Goal: Information Seeking & Learning: Check status

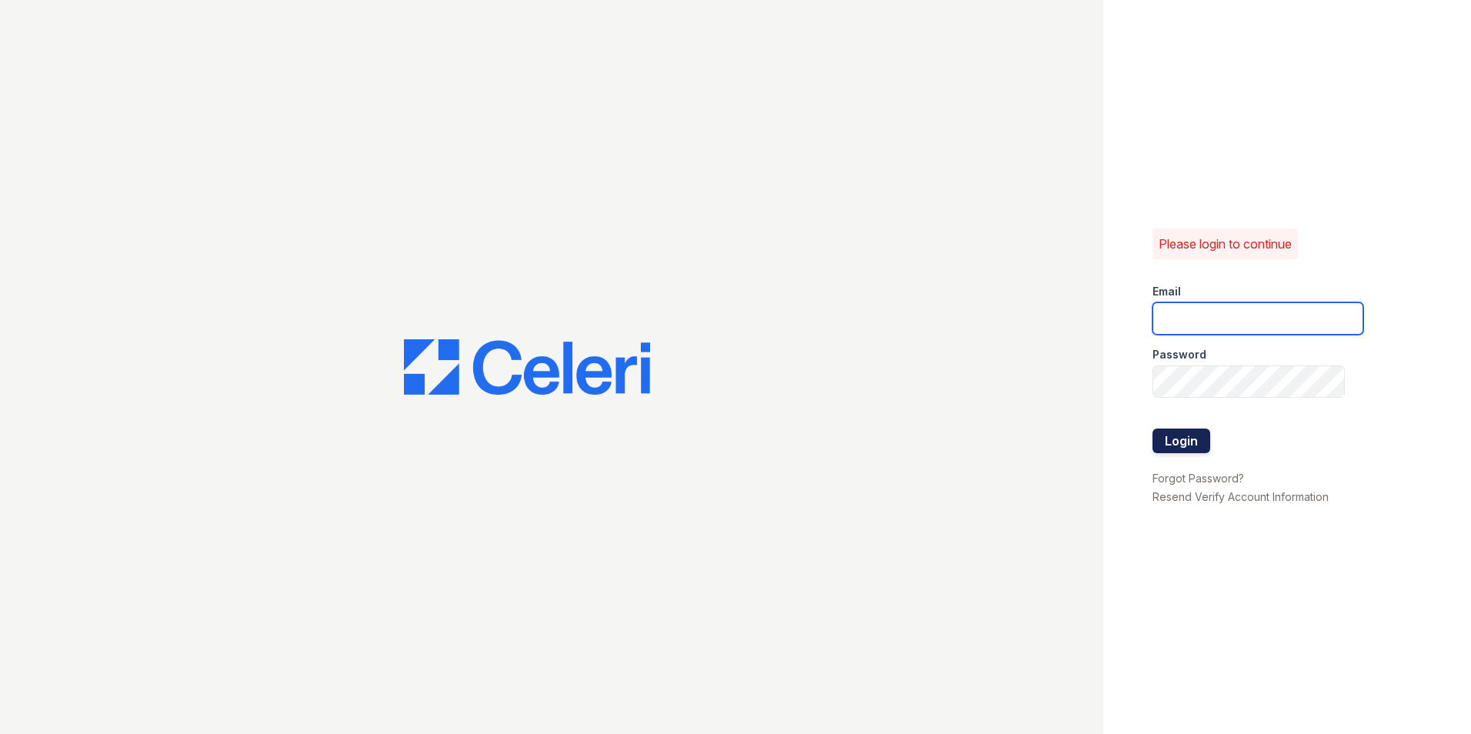
type input "[DOMAIN_NAME][EMAIL_ADDRESS][DOMAIN_NAME]"
click at [1192, 451] on button "Login" at bounding box center [1182, 441] width 58 height 25
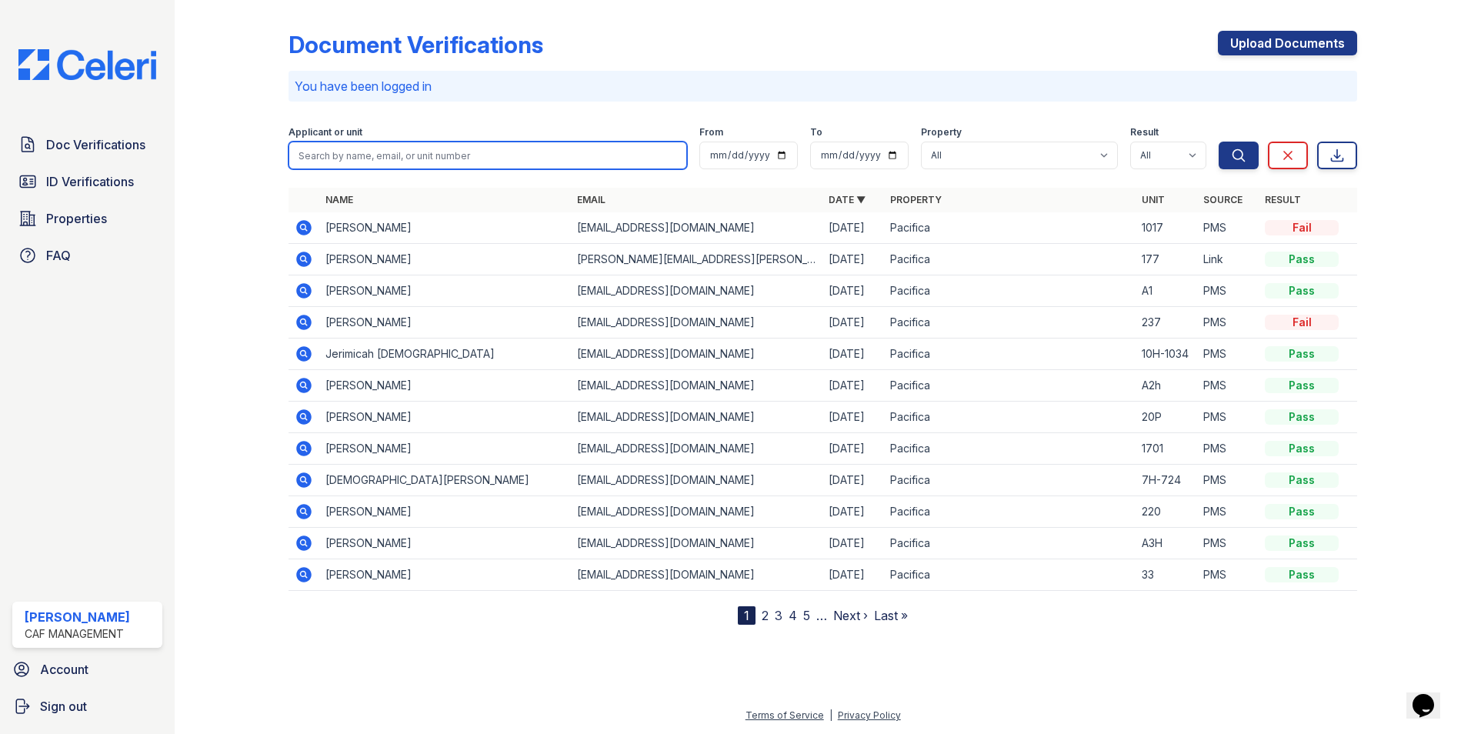
drag, startPoint x: 349, startPoint y: 151, endPoint x: 1345, endPoint y: 1, distance: 1007.0
click at [349, 151] on input "search" at bounding box center [488, 156] width 399 height 28
type input "robinson"
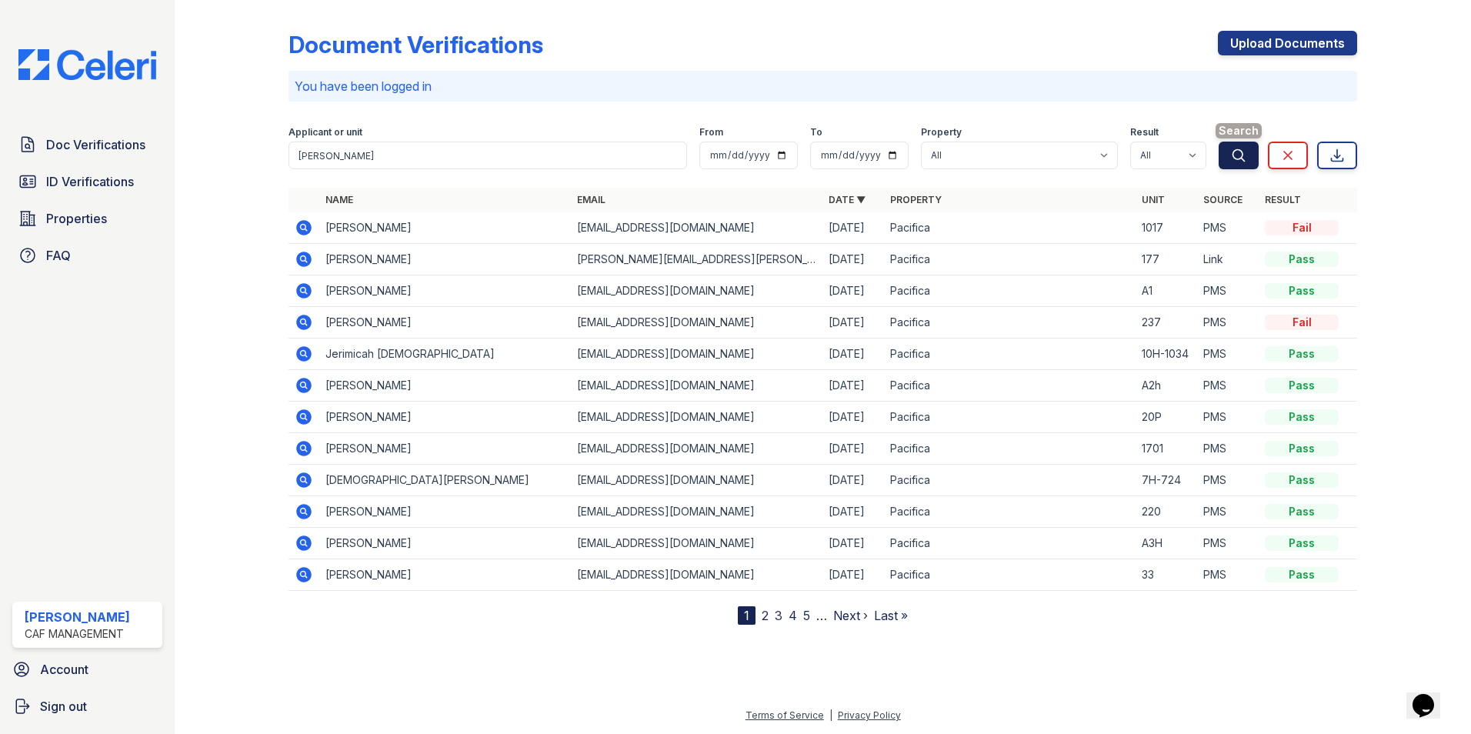
click at [1227, 157] on button "Search" at bounding box center [1239, 156] width 40 height 28
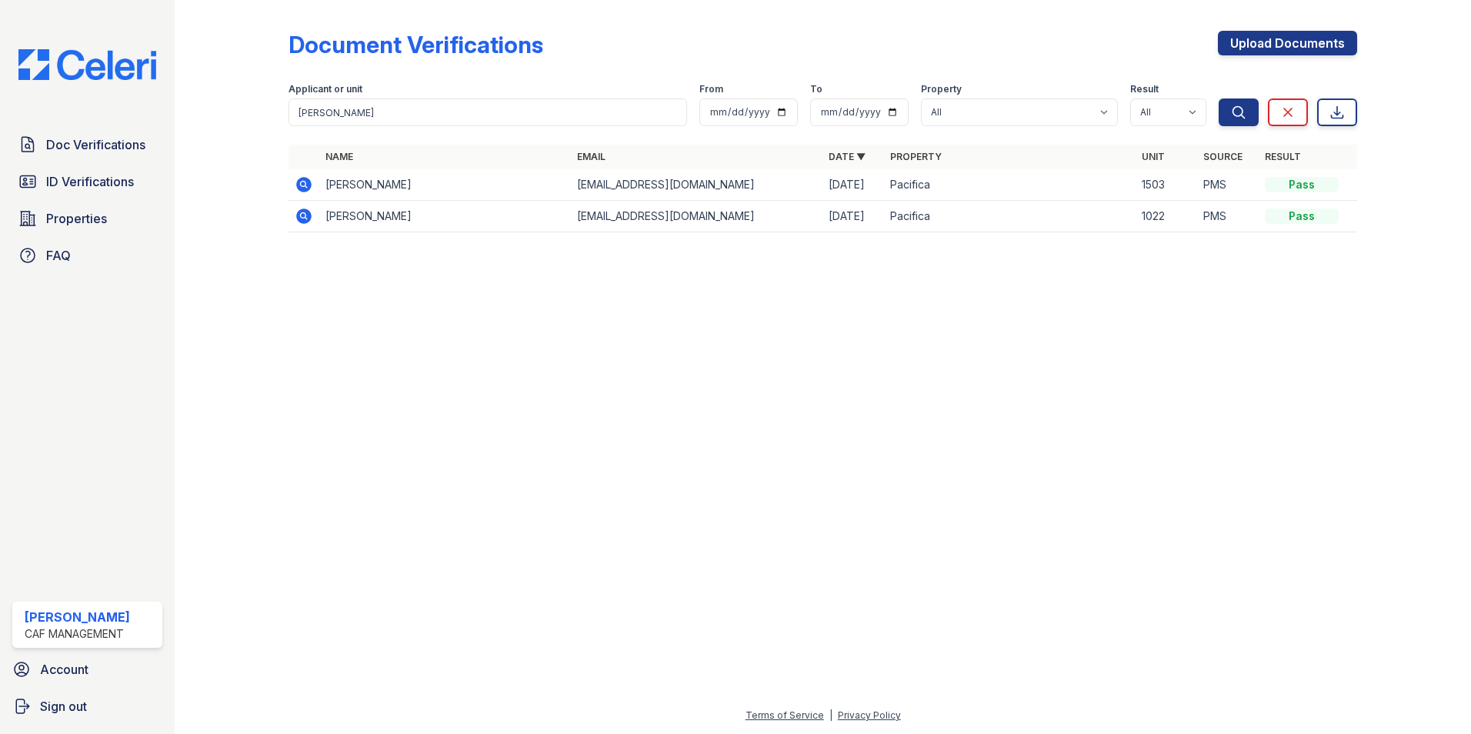
click at [302, 180] on icon at bounding box center [303, 184] width 15 height 15
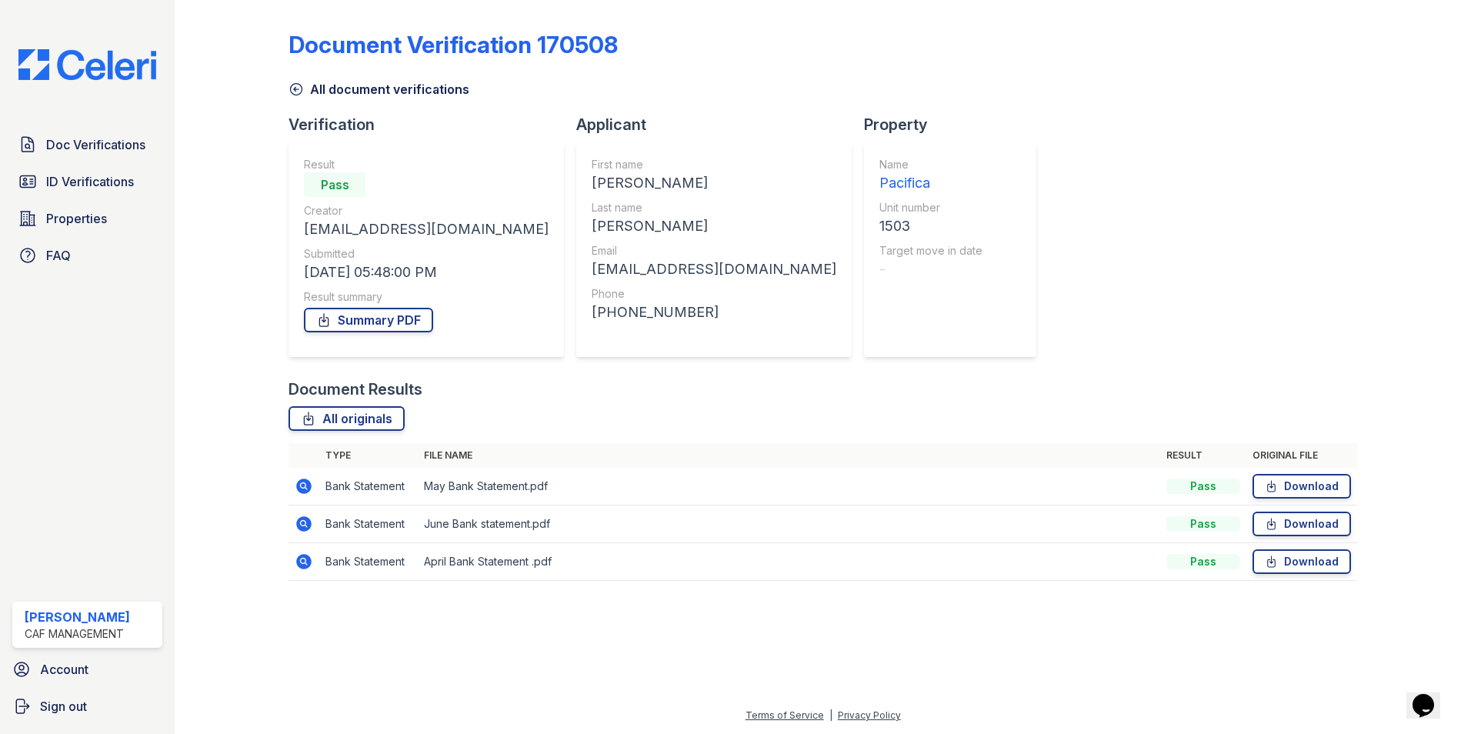
click at [302, 485] on icon at bounding box center [303, 485] width 4 height 4
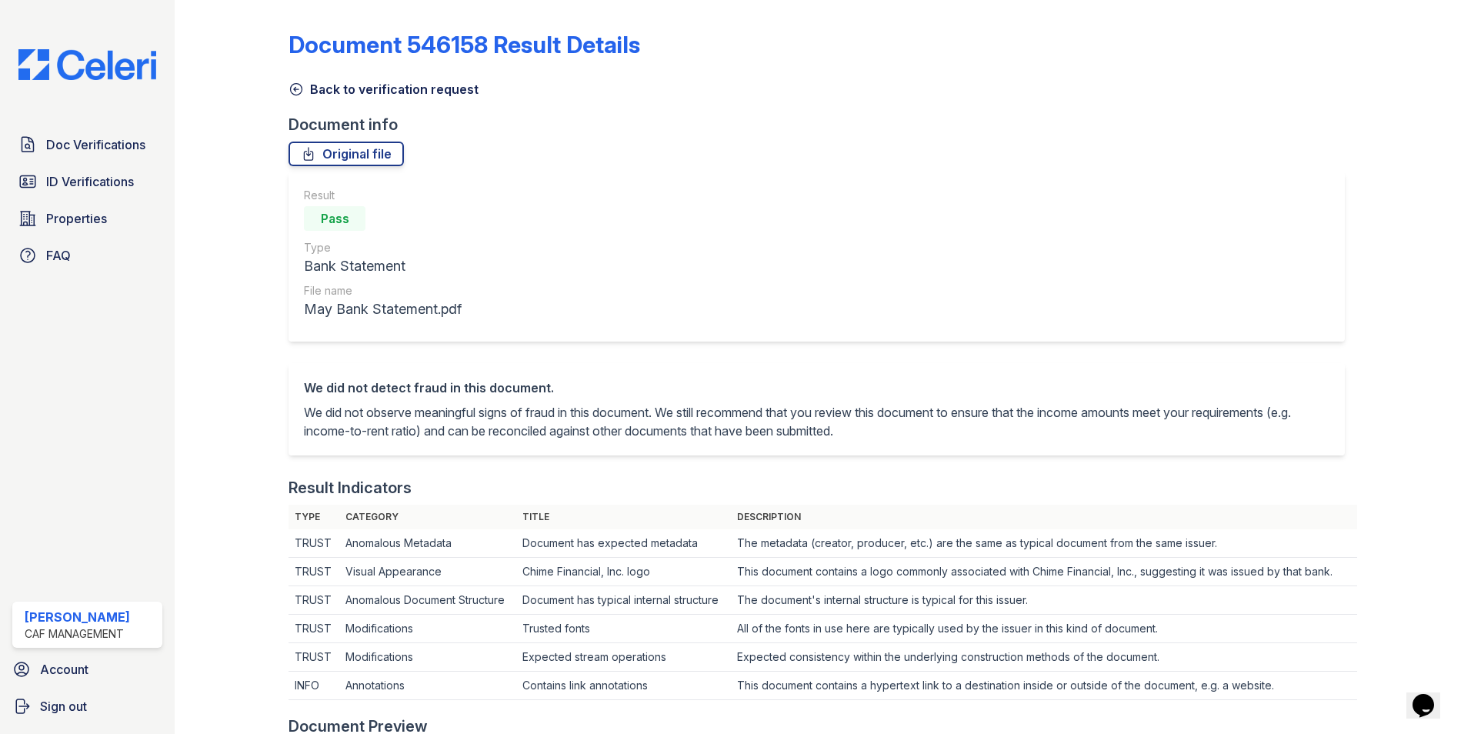
click at [295, 92] on icon at bounding box center [296, 89] width 15 height 15
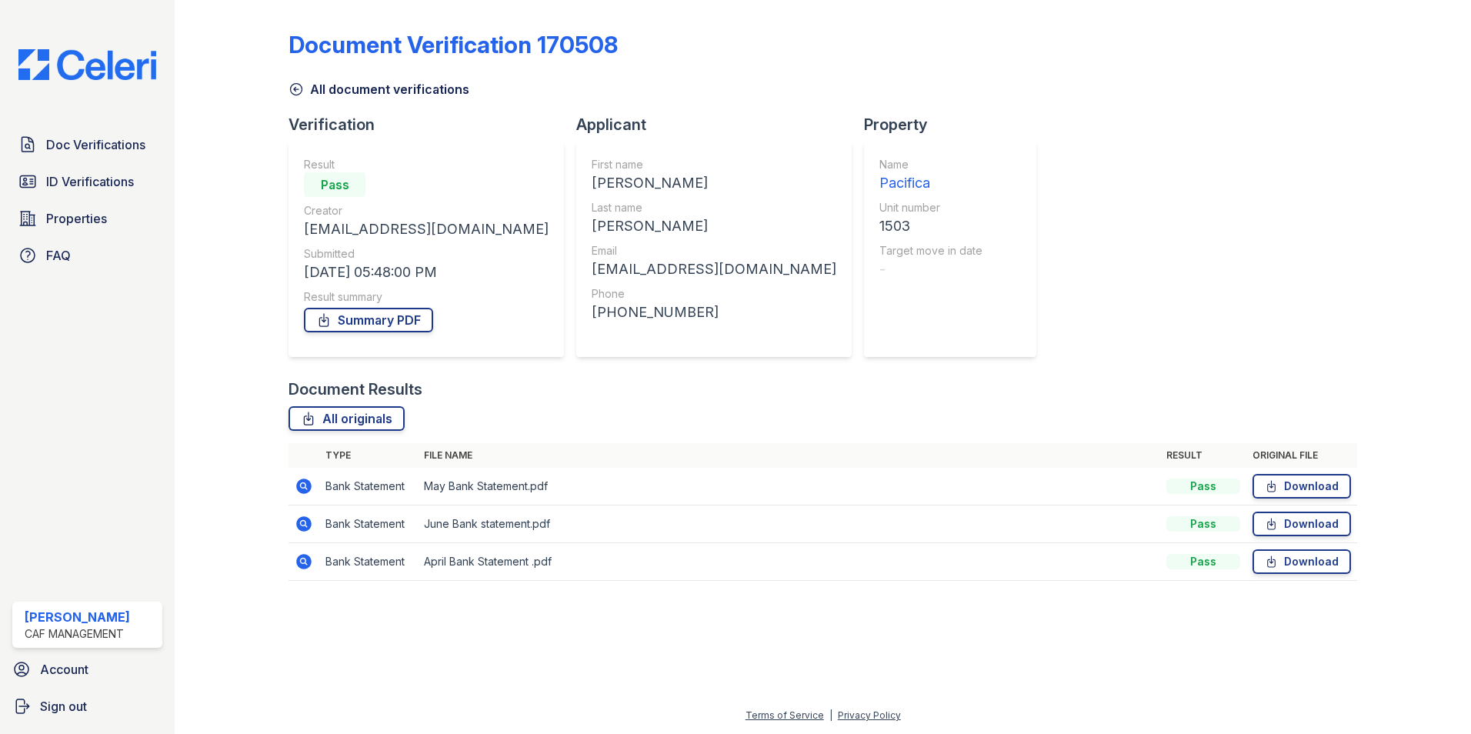
click at [304, 520] on icon at bounding box center [304, 524] width 18 height 18
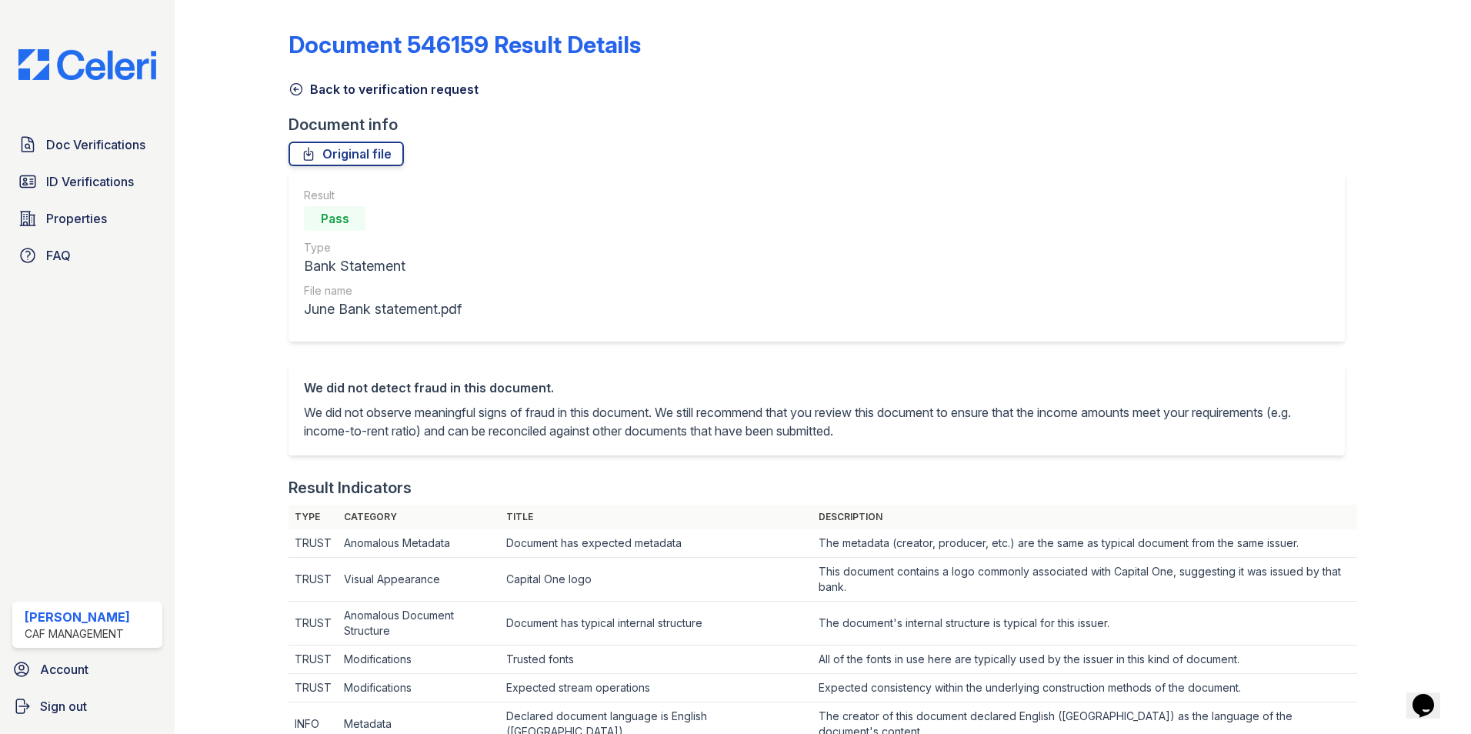
click at [291, 87] on icon at bounding box center [297, 90] width 12 height 12
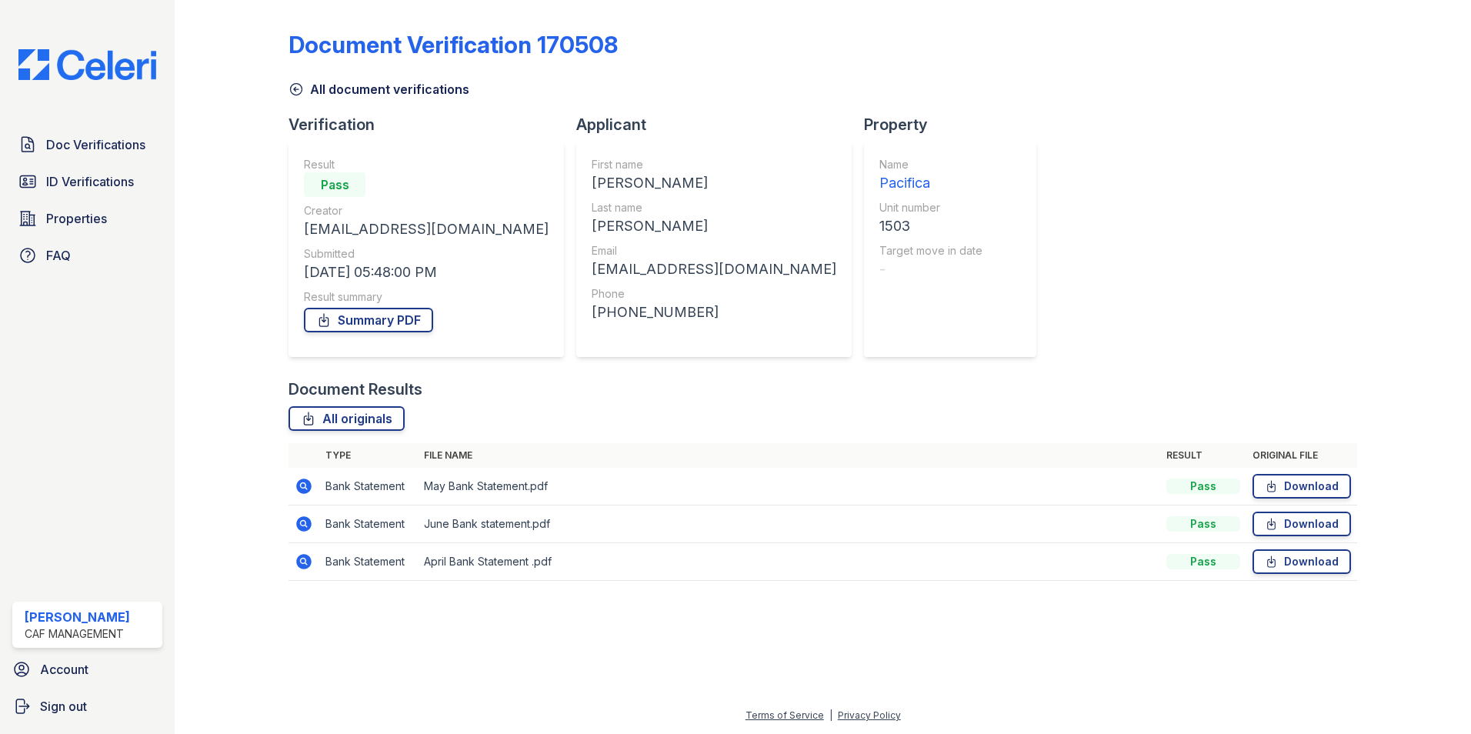
click at [307, 567] on icon at bounding box center [303, 561] width 15 height 15
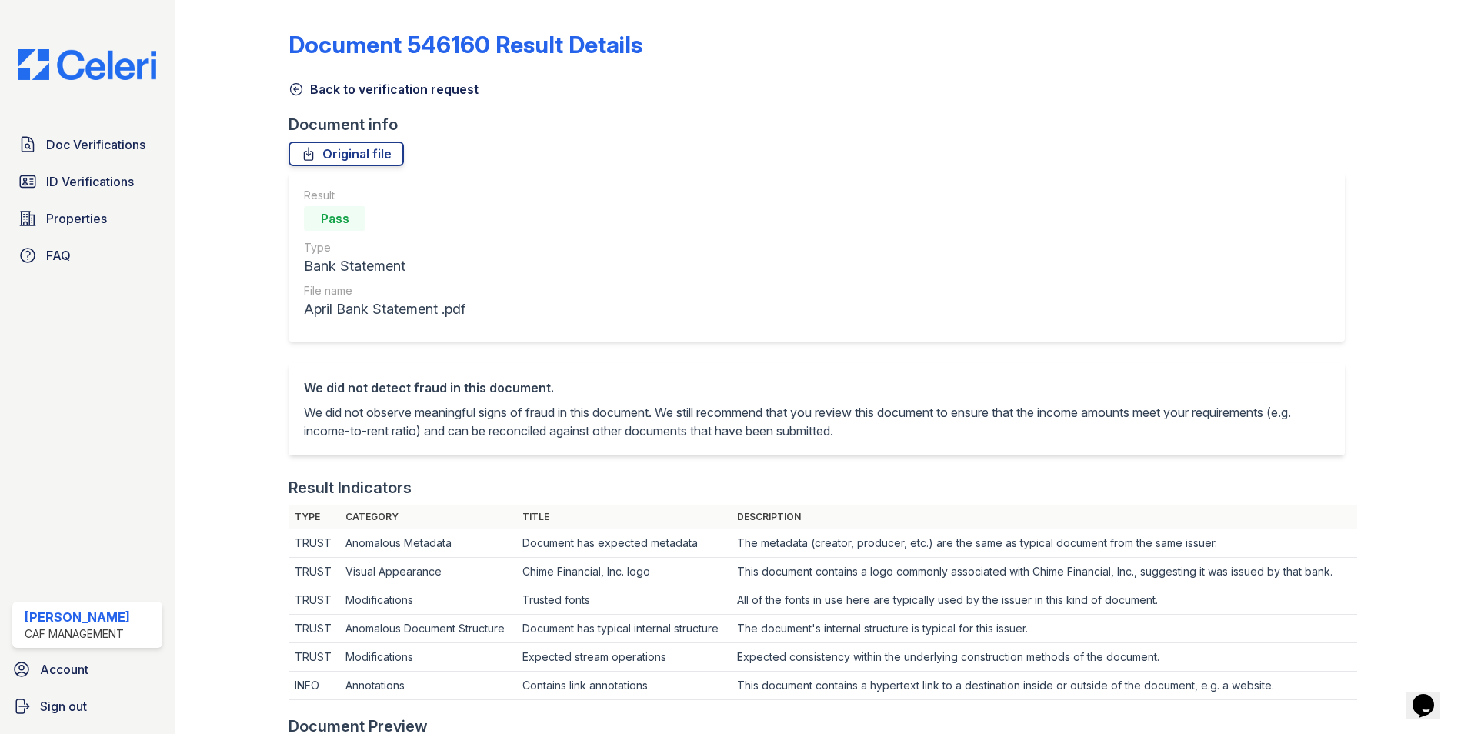
click at [299, 85] on icon at bounding box center [296, 89] width 15 height 15
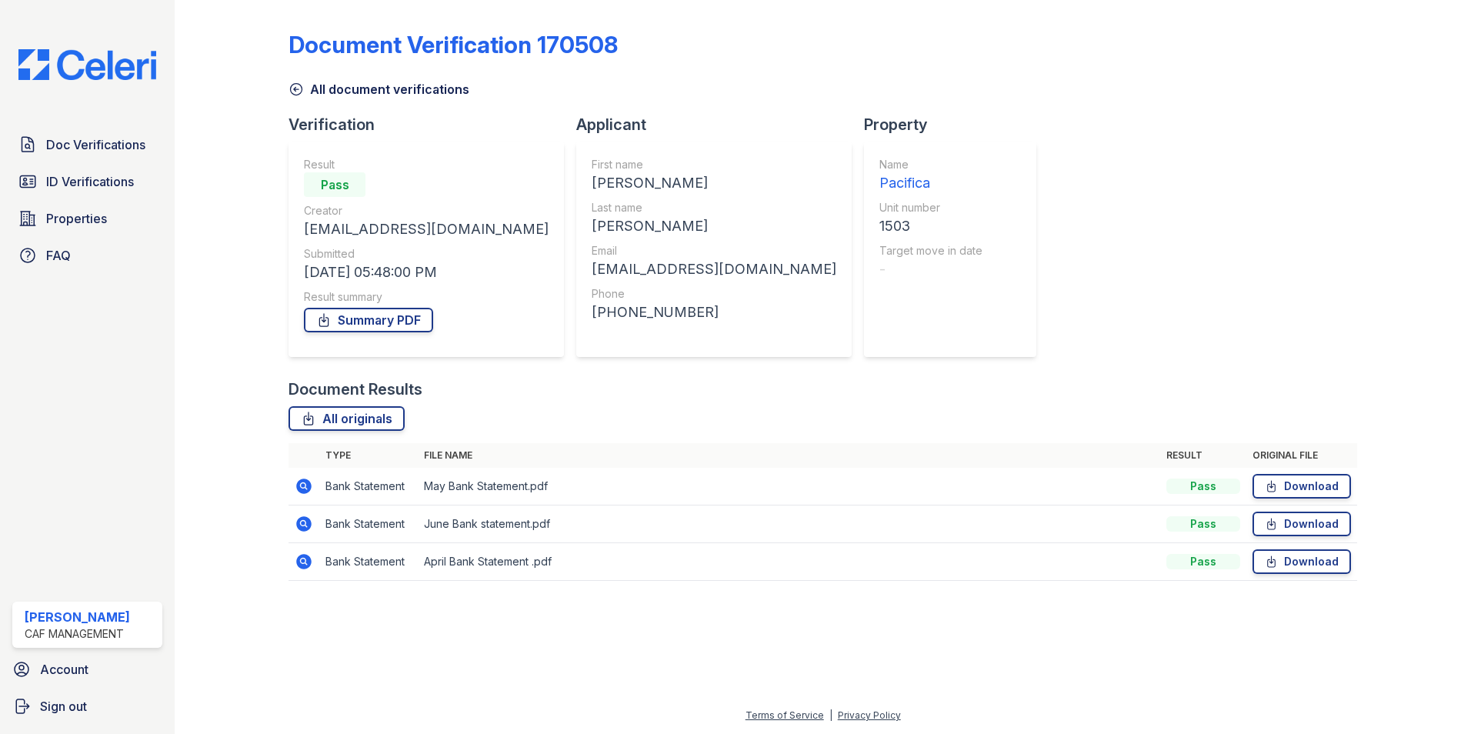
click at [298, 91] on icon at bounding box center [296, 89] width 15 height 15
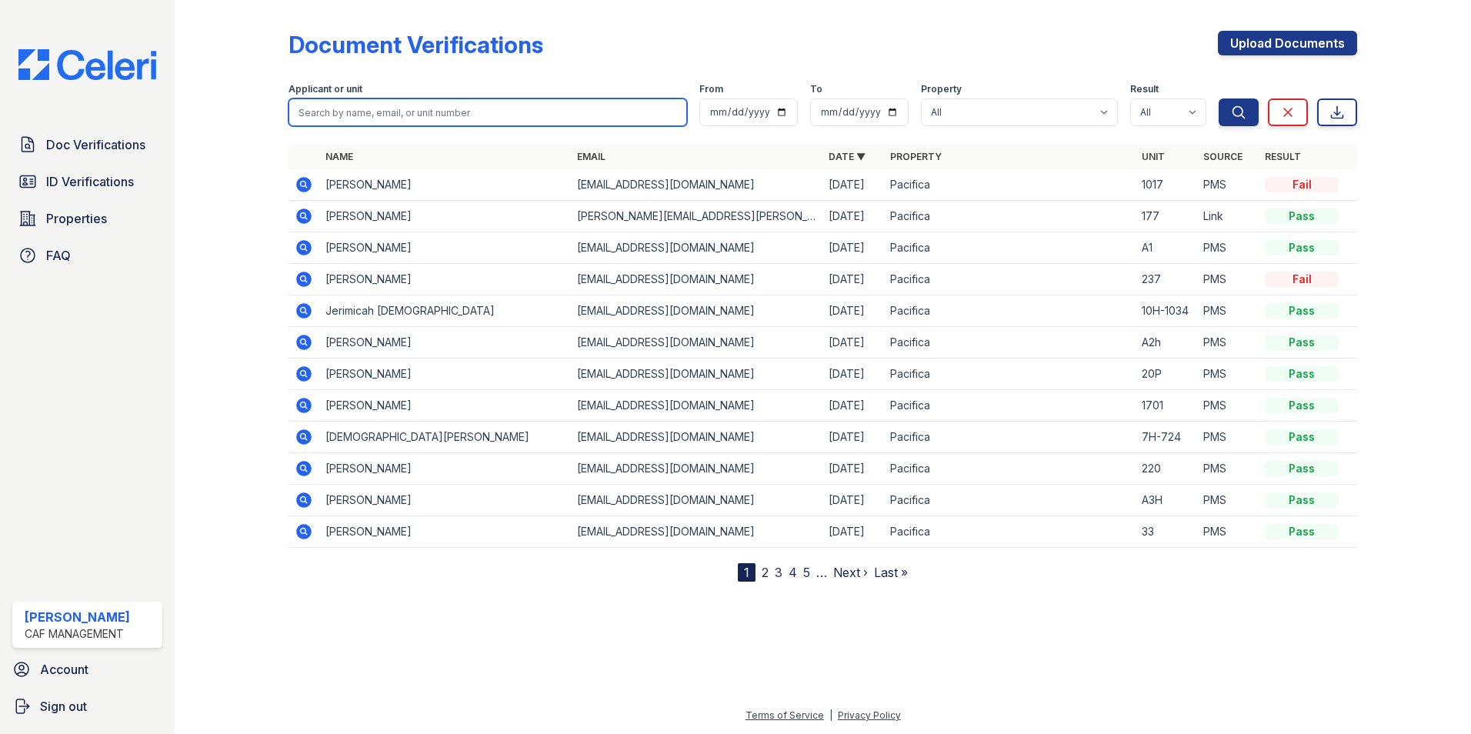
click at [380, 110] on input "search" at bounding box center [488, 112] width 399 height 28
type input "alex"
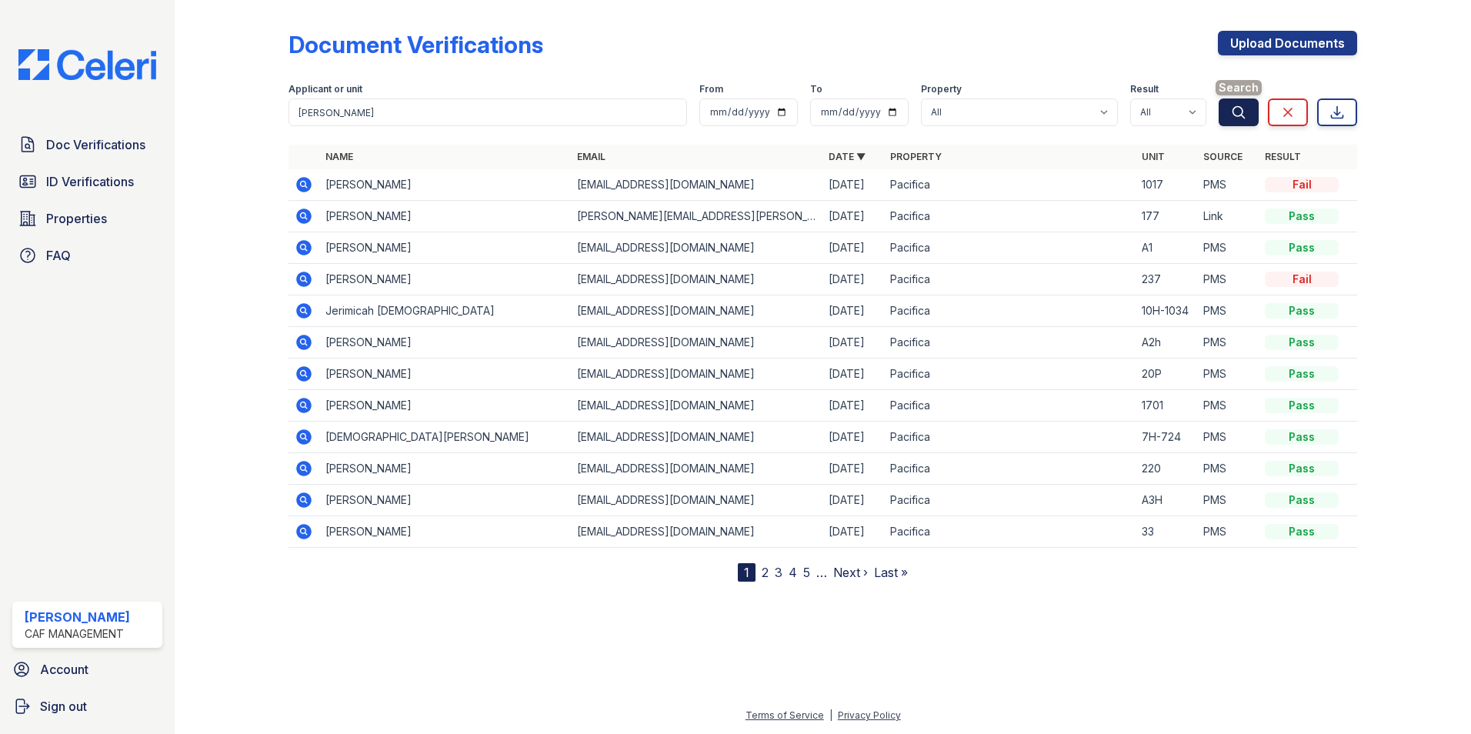
click at [1237, 115] on icon "submit" at bounding box center [1238, 112] width 15 height 15
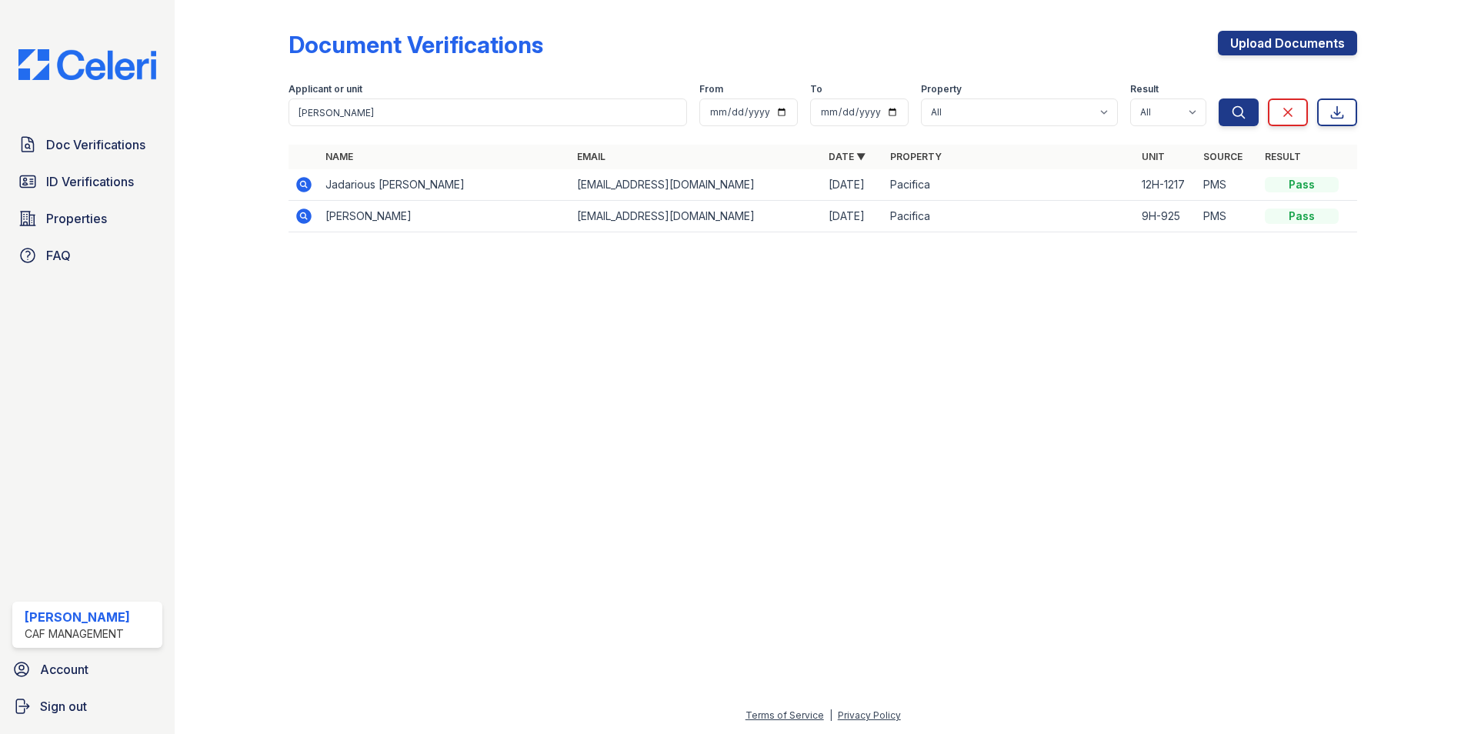
click at [301, 185] on icon at bounding box center [304, 184] width 18 height 18
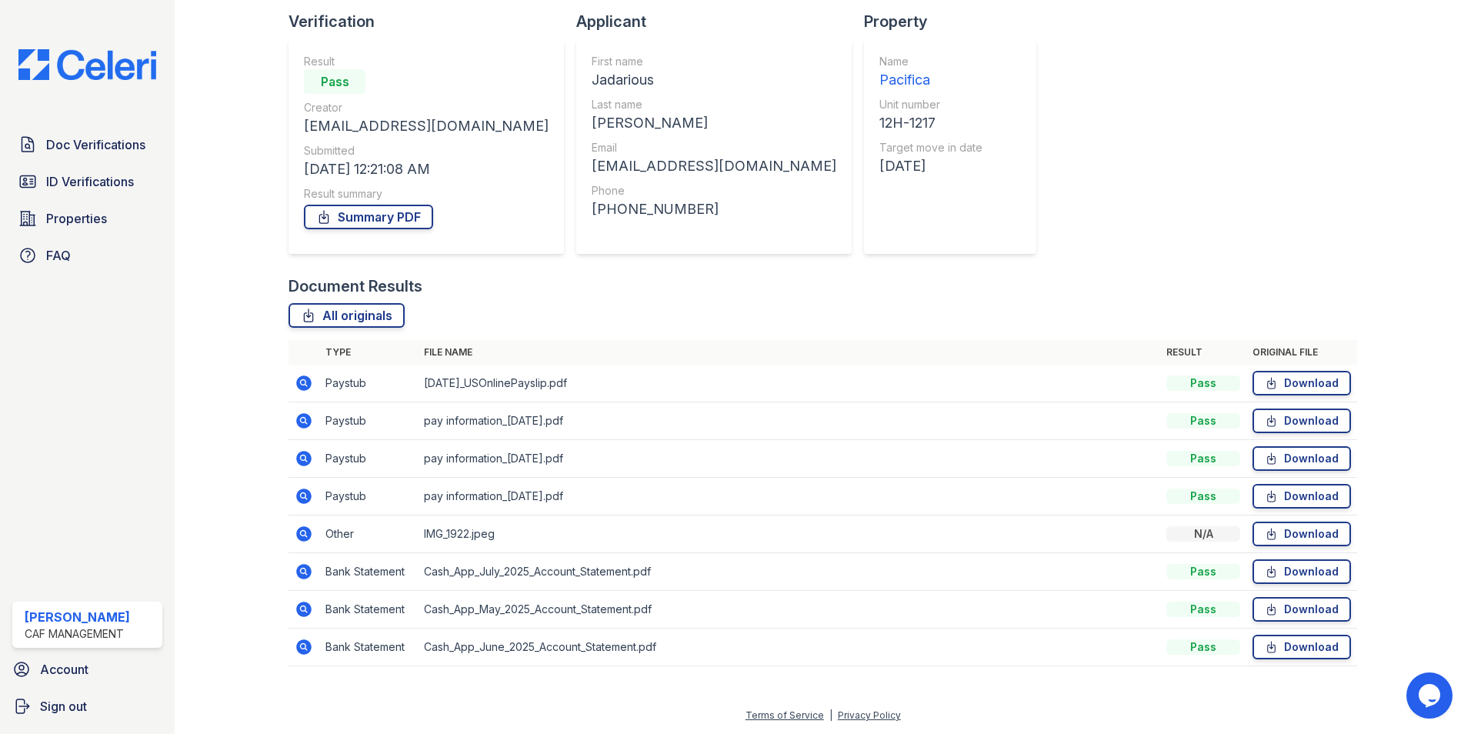
click at [300, 573] on icon at bounding box center [304, 572] width 18 height 18
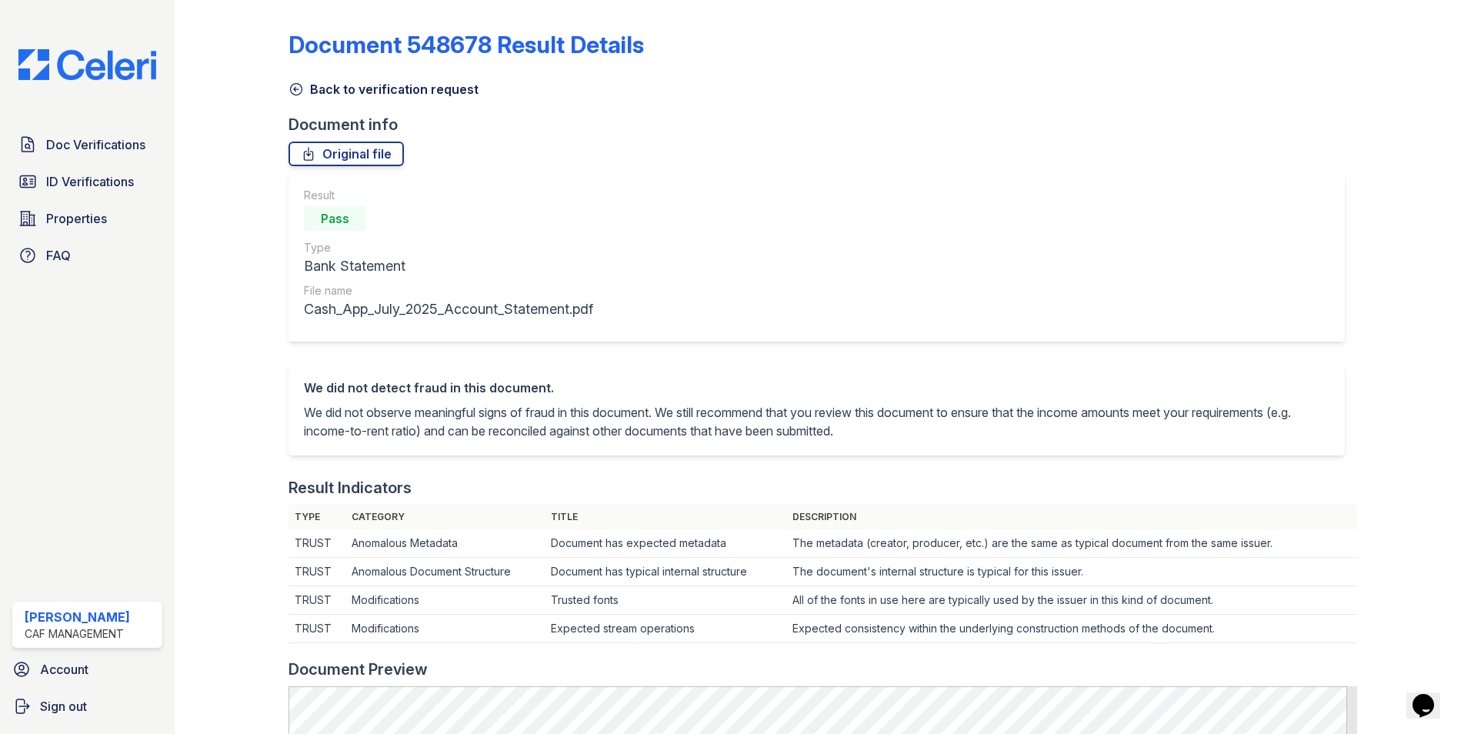
click at [292, 85] on icon at bounding box center [296, 89] width 15 height 15
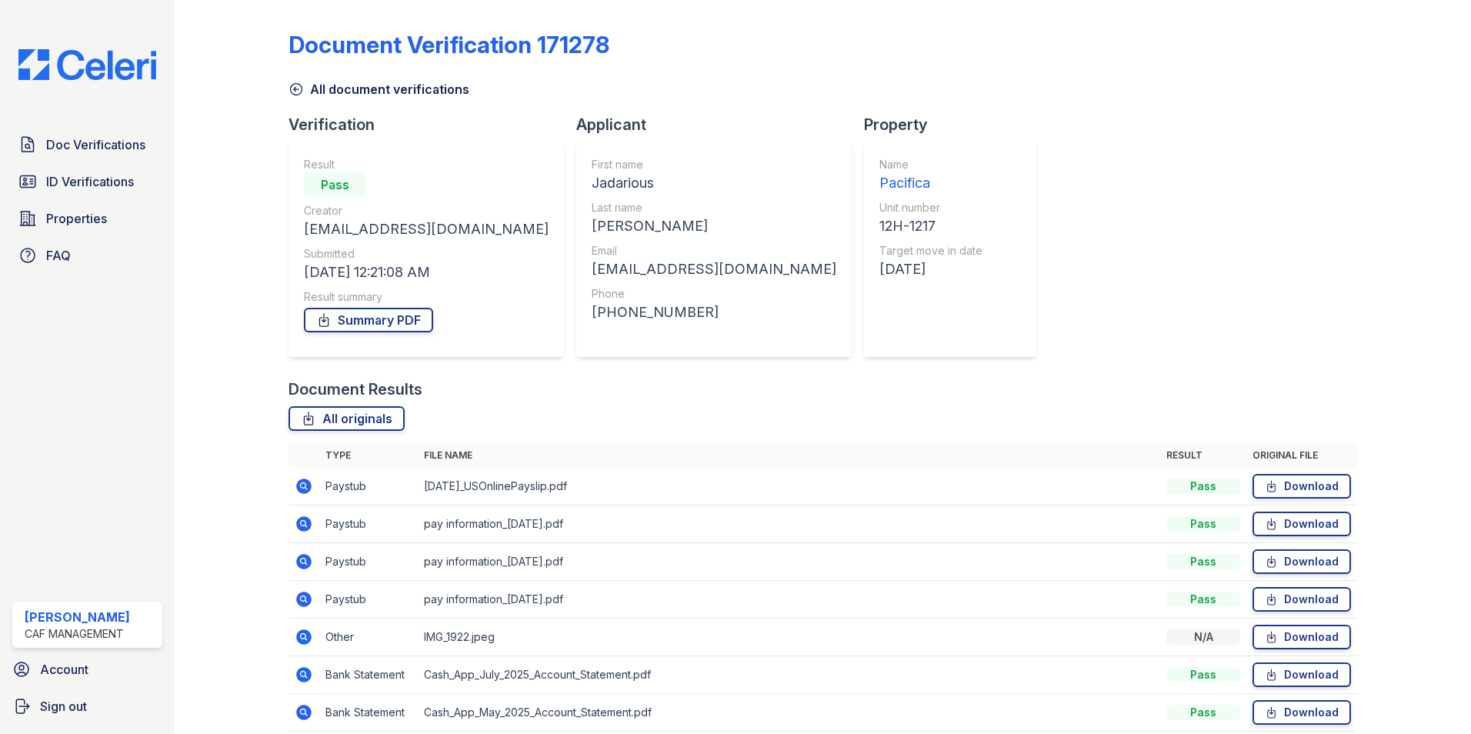
scroll to position [103, 0]
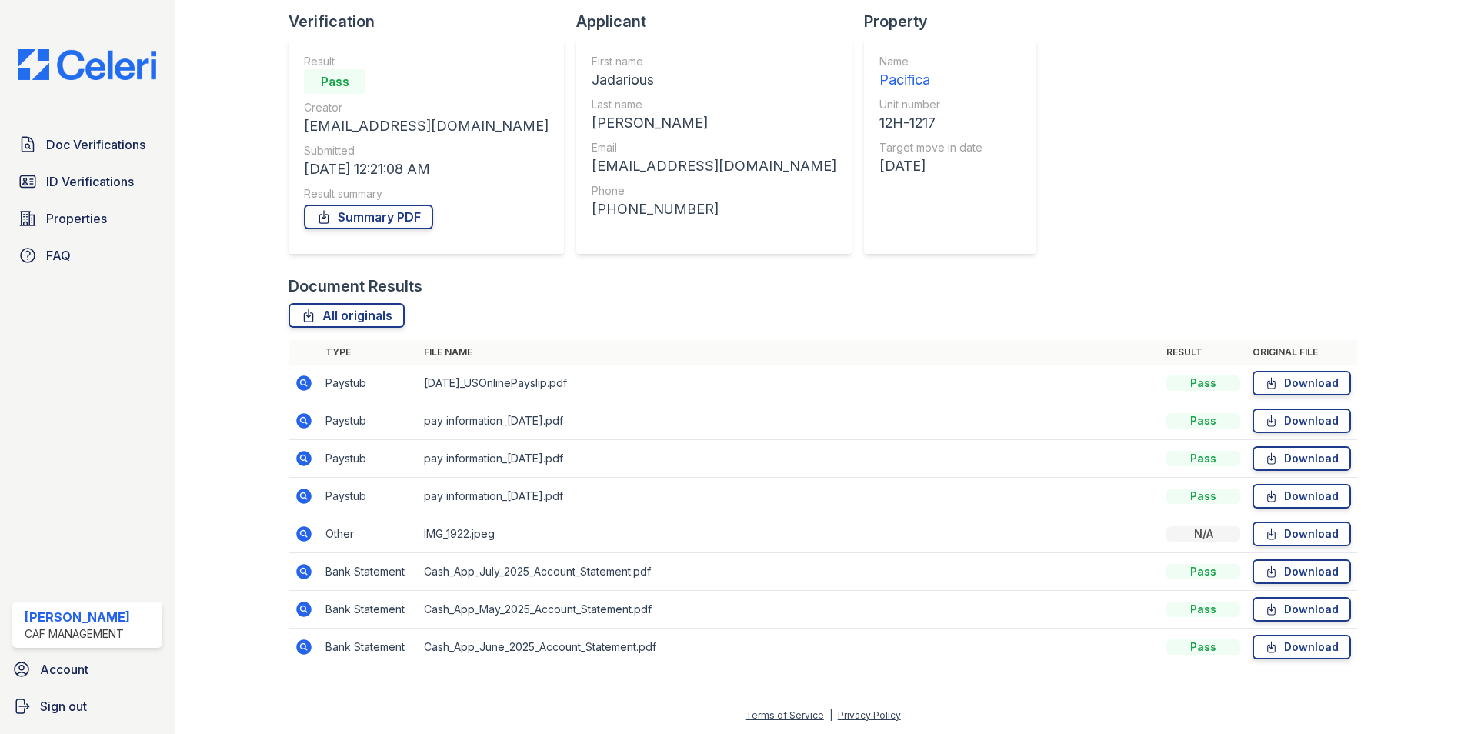
click at [299, 611] on icon at bounding box center [303, 609] width 15 height 15
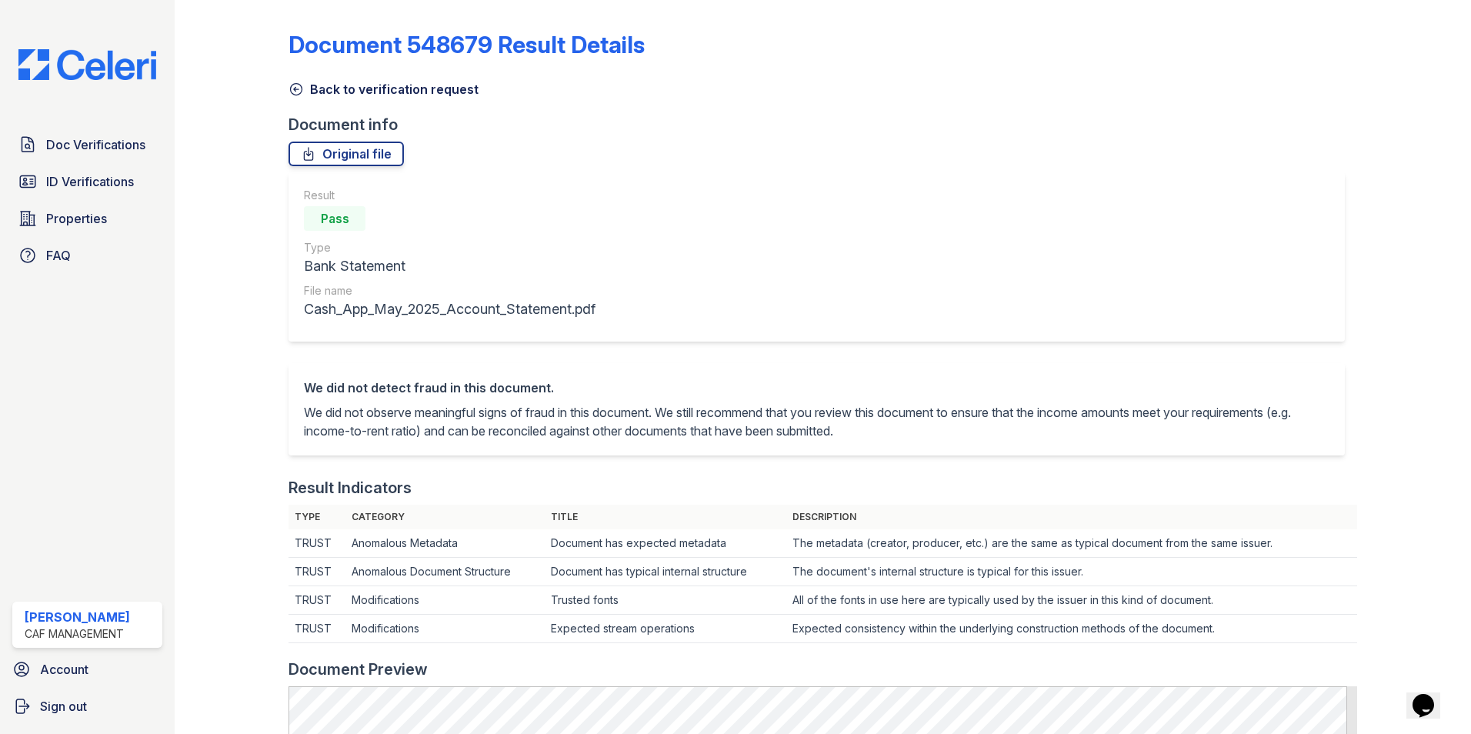
click at [296, 87] on icon at bounding box center [296, 89] width 15 height 15
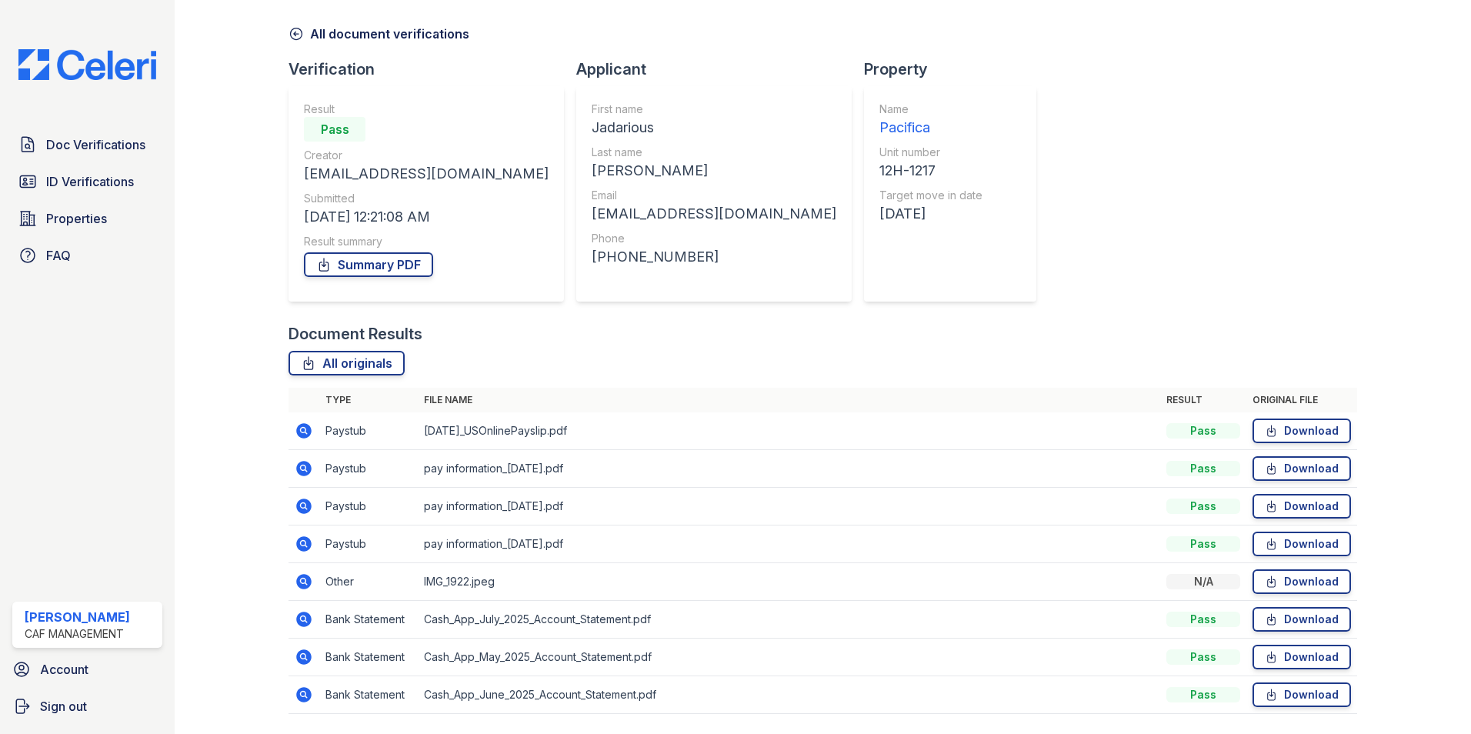
scroll to position [103, 0]
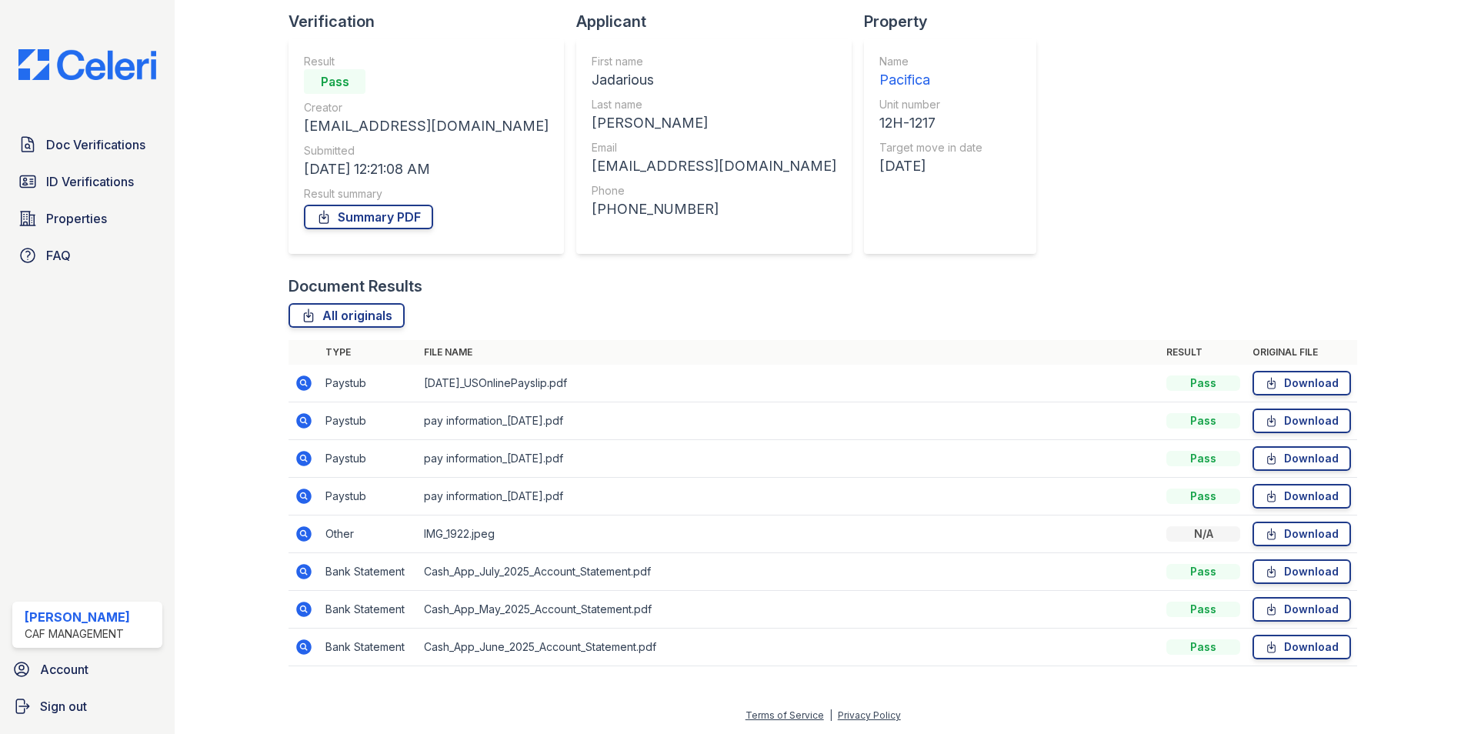
click at [302, 649] on icon at bounding box center [304, 647] width 18 height 18
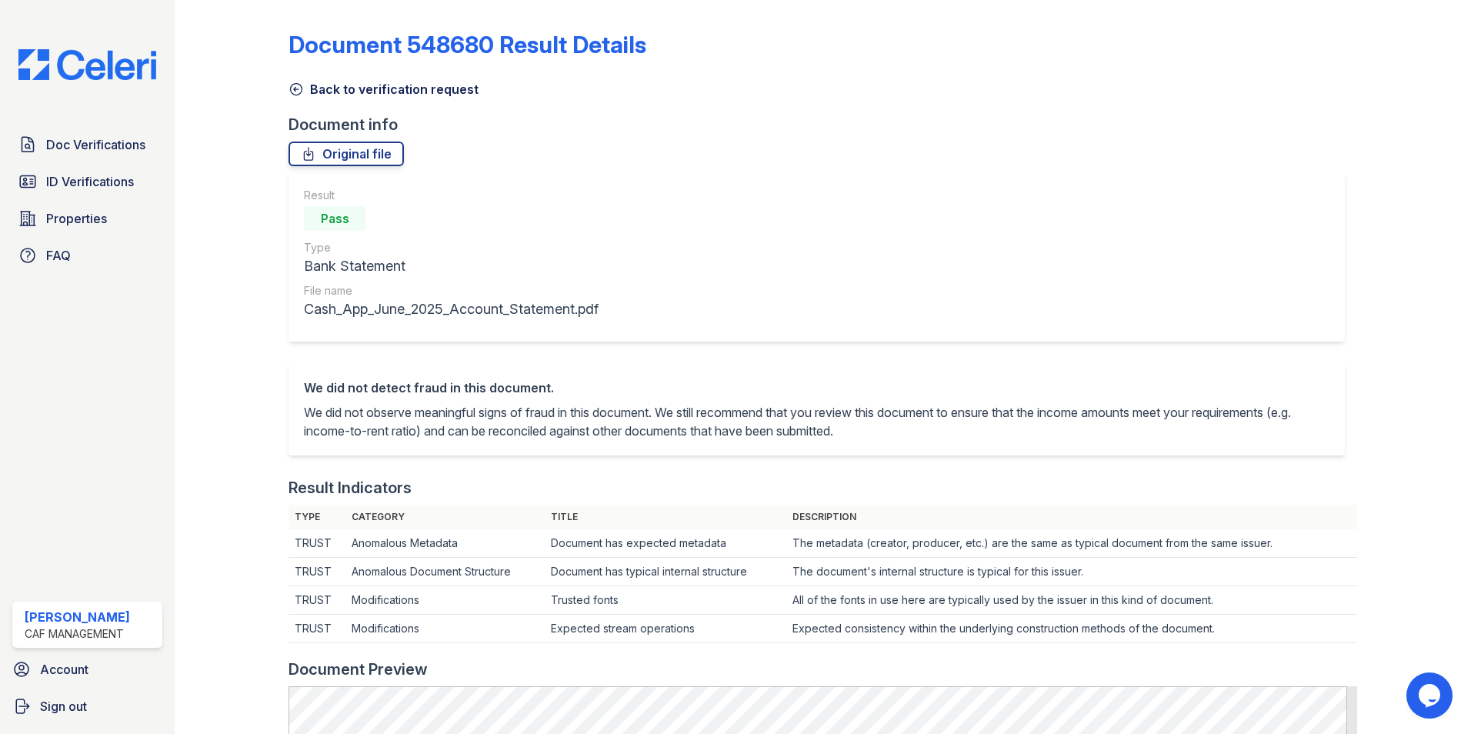
click at [295, 84] on icon at bounding box center [297, 90] width 12 height 12
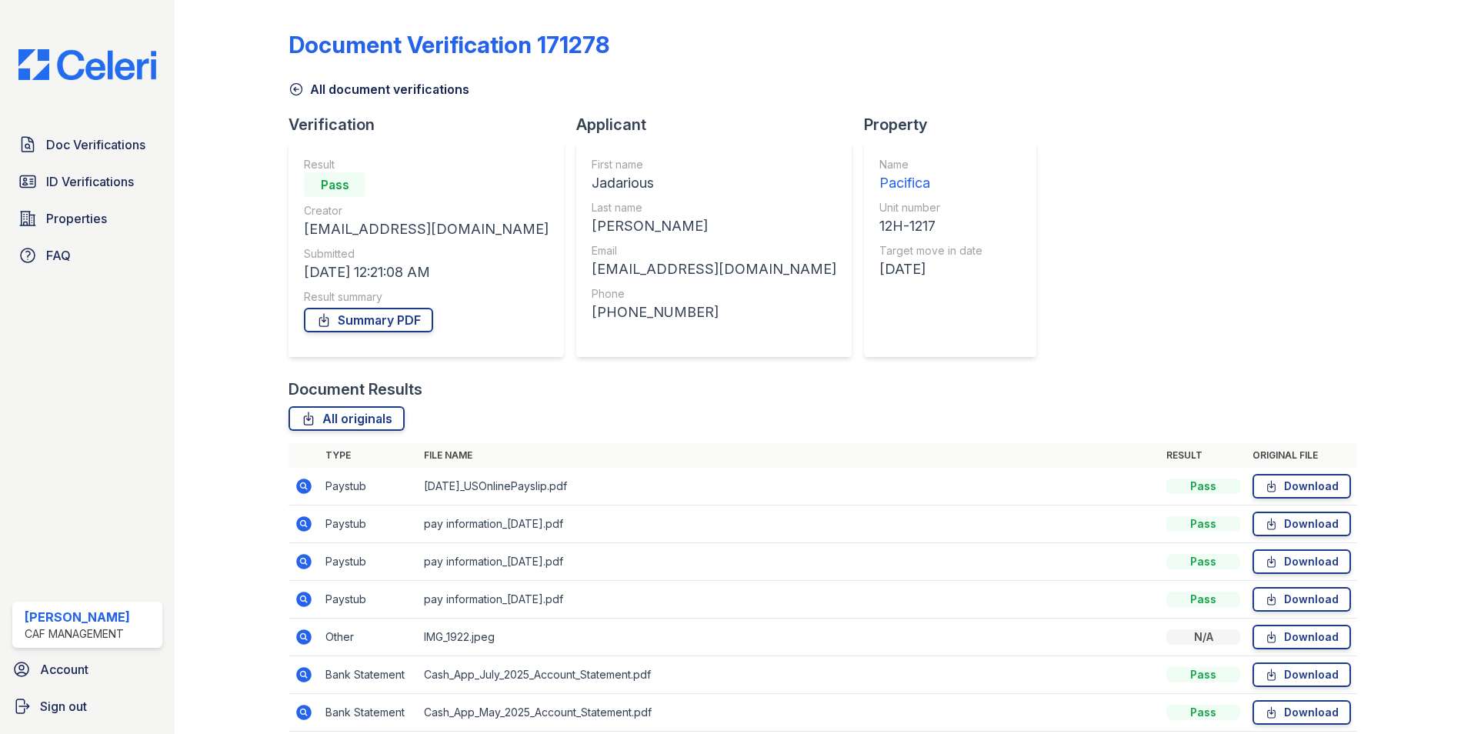
scroll to position [103, 0]
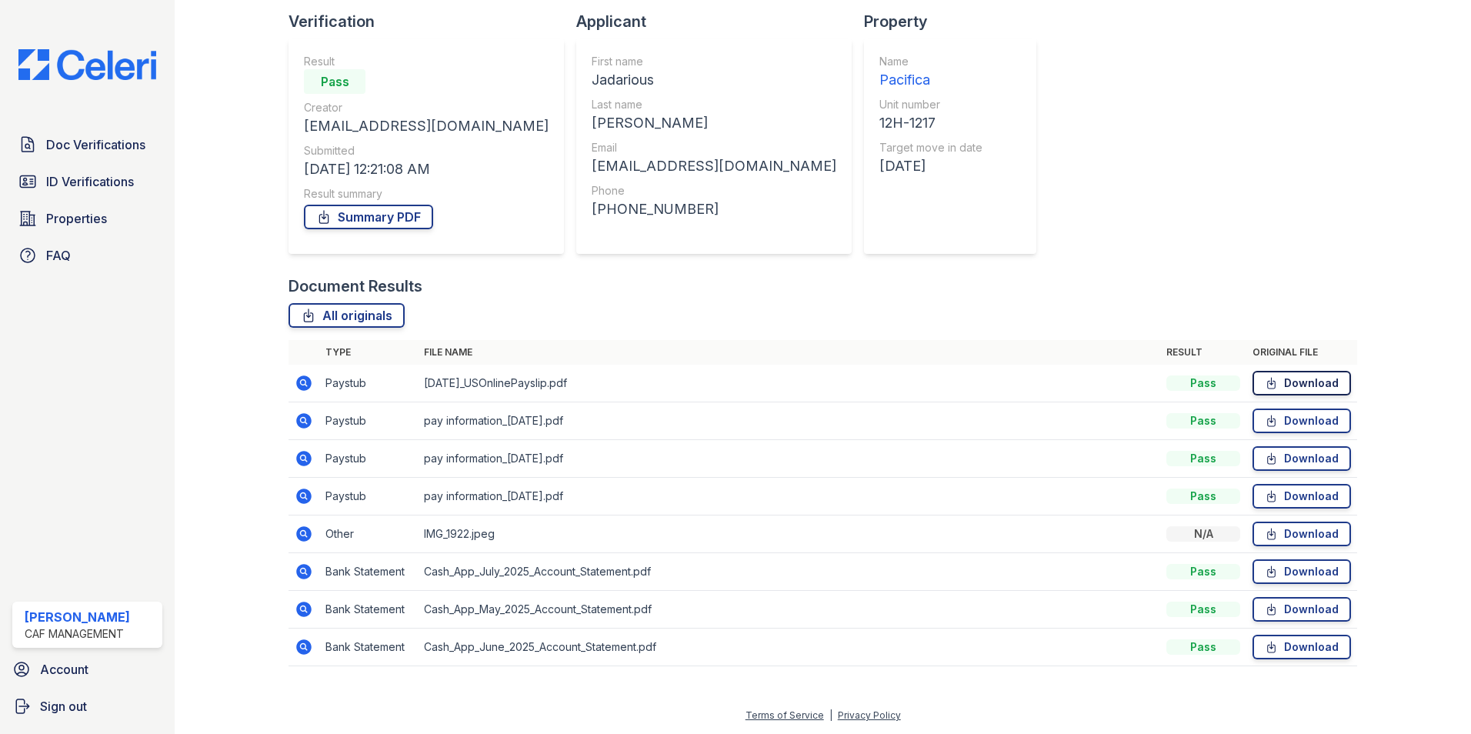
click at [1297, 381] on link "Download" at bounding box center [1302, 383] width 98 height 25
click at [1298, 419] on link "Download" at bounding box center [1302, 421] width 98 height 25
click at [1287, 457] on link "Download" at bounding box center [1302, 458] width 98 height 25
click at [1297, 495] on link "Download" at bounding box center [1302, 496] width 98 height 25
click at [305, 528] on icon at bounding box center [303, 533] width 15 height 15
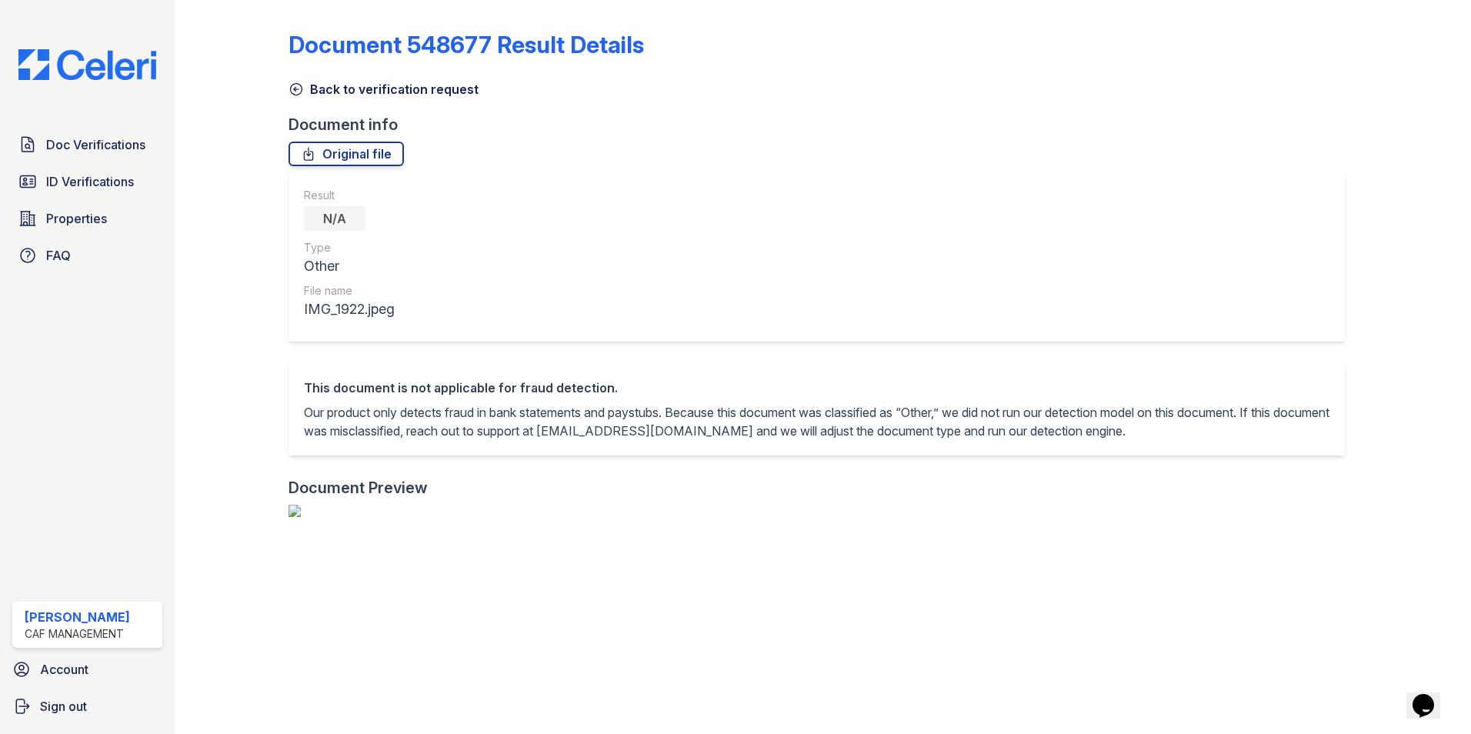
click at [293, 92] on icon at bounding box center [296, 89] width 15 height 15
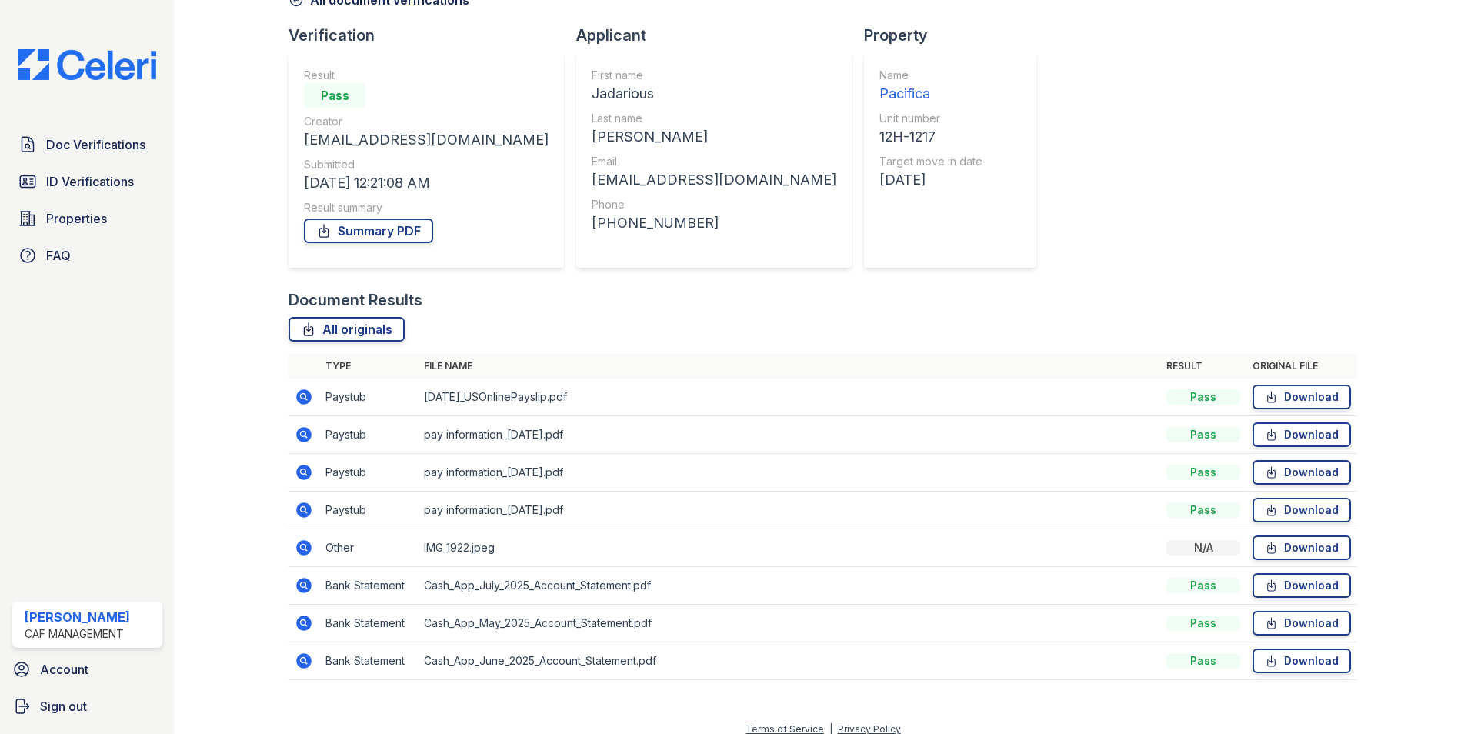
scroll to position [103, 0]
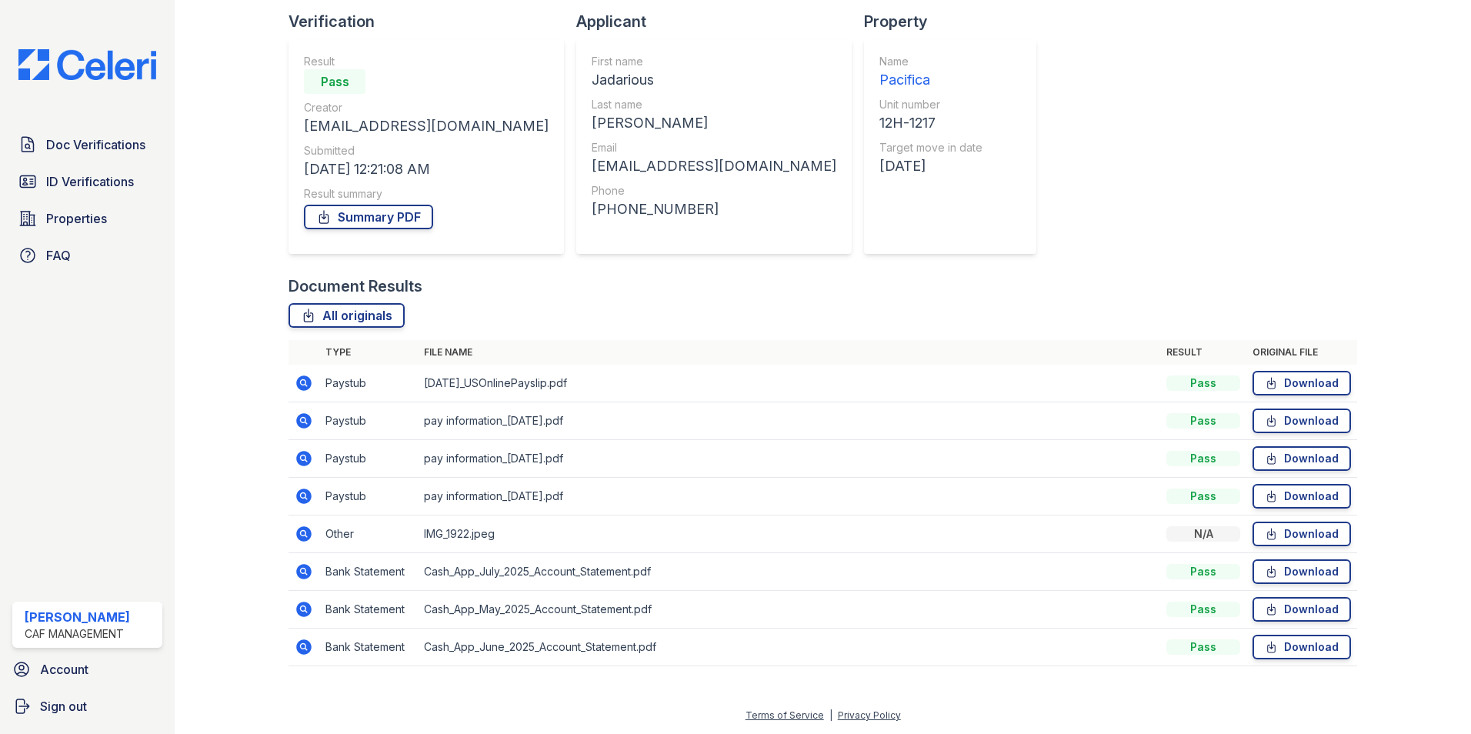
click at [304, 493] on icon at bounding box center [304, 496] width 18 height 18
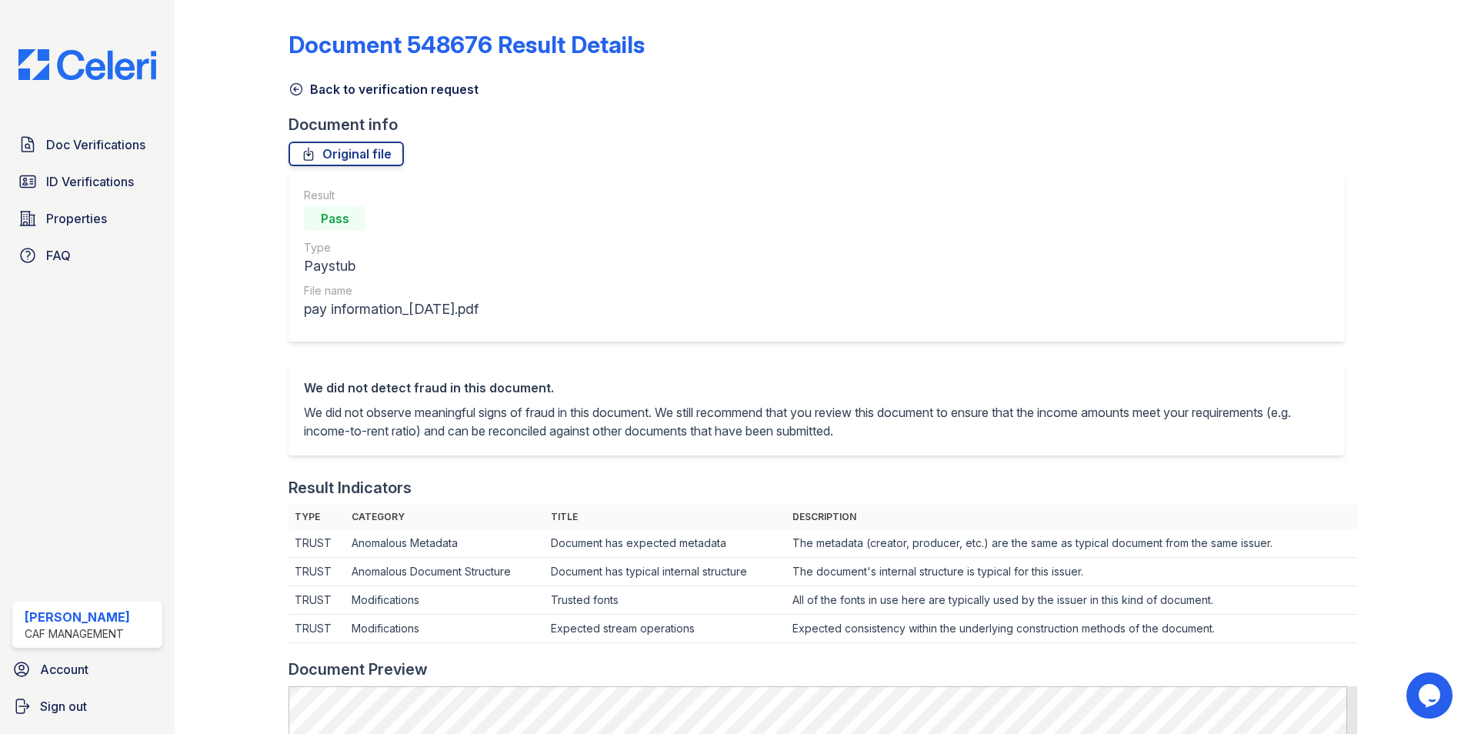
click at [292, 87] on icon at bounding box center [296, 89] width 15 height 15
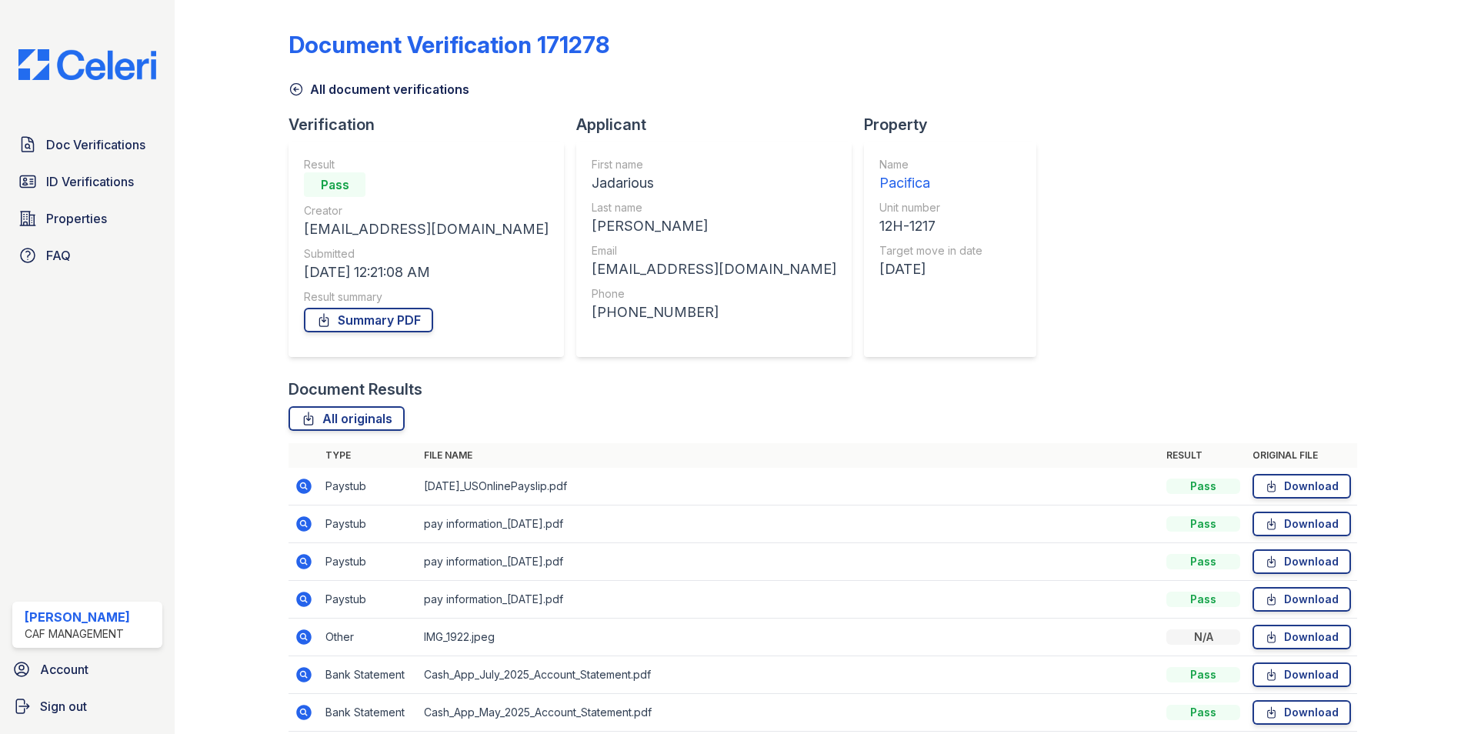
click at [304, 486] on icon at bounding box center [303, 485] width 4 height 4
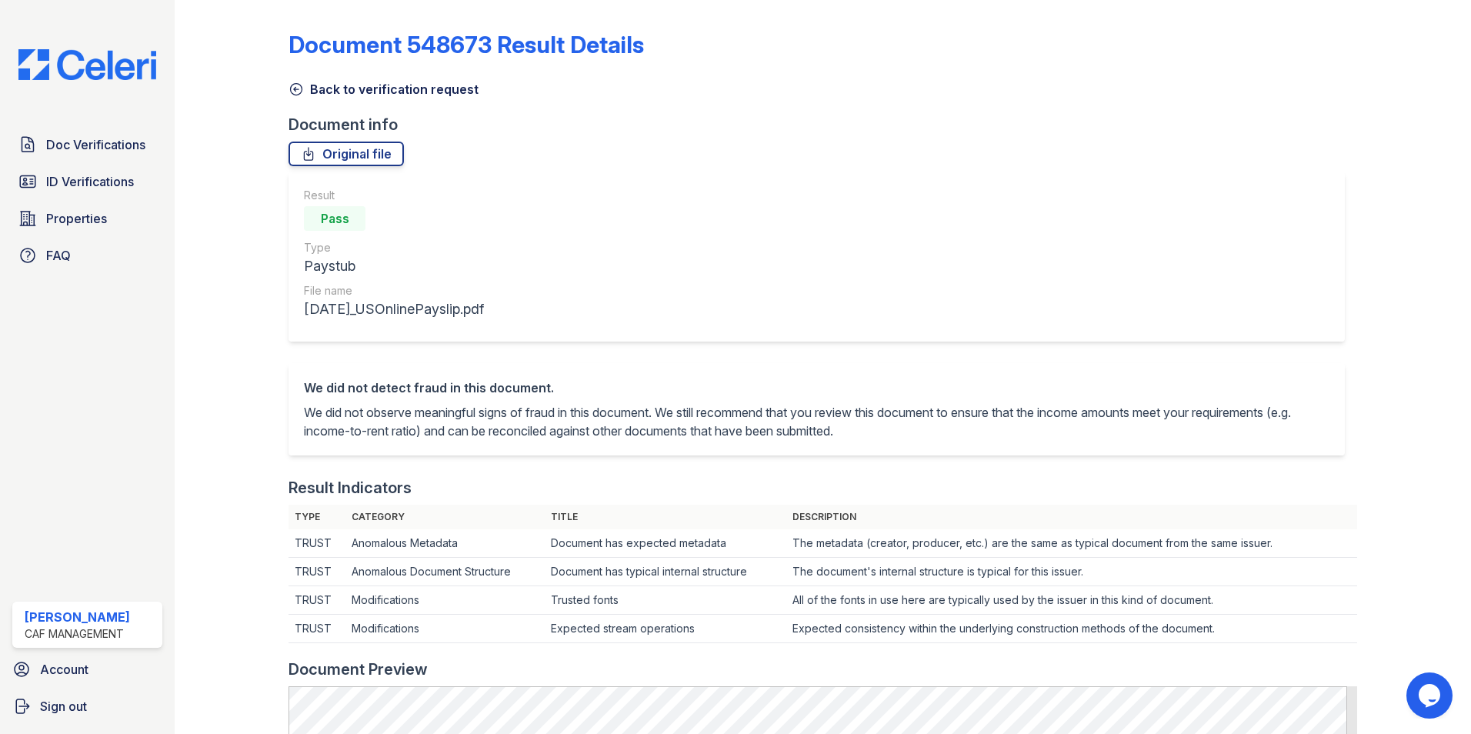
click at [293, 93] on icon at bounding box center [296, 89] width 15 height 15
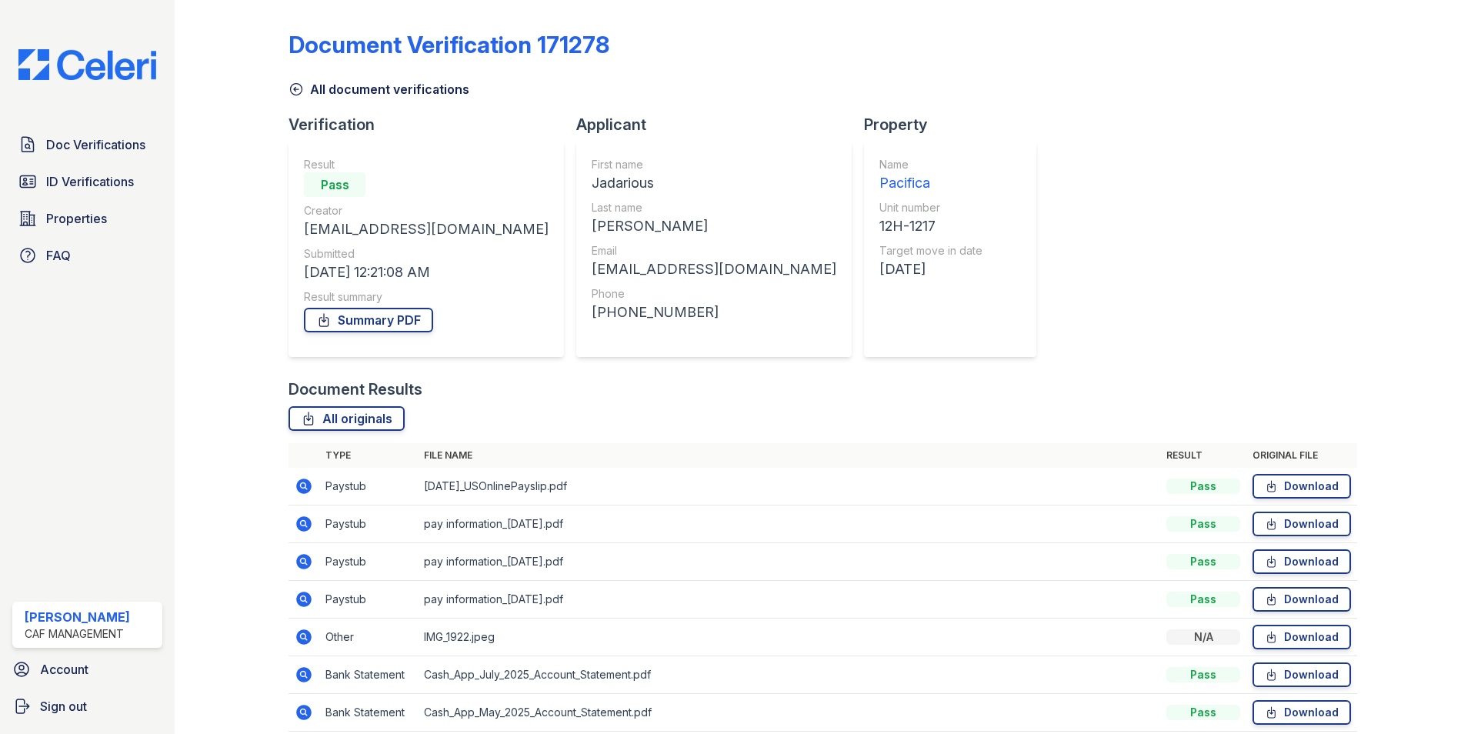
click at [302, 522] on icon at bounding box center [303, 523] width 4 height 4
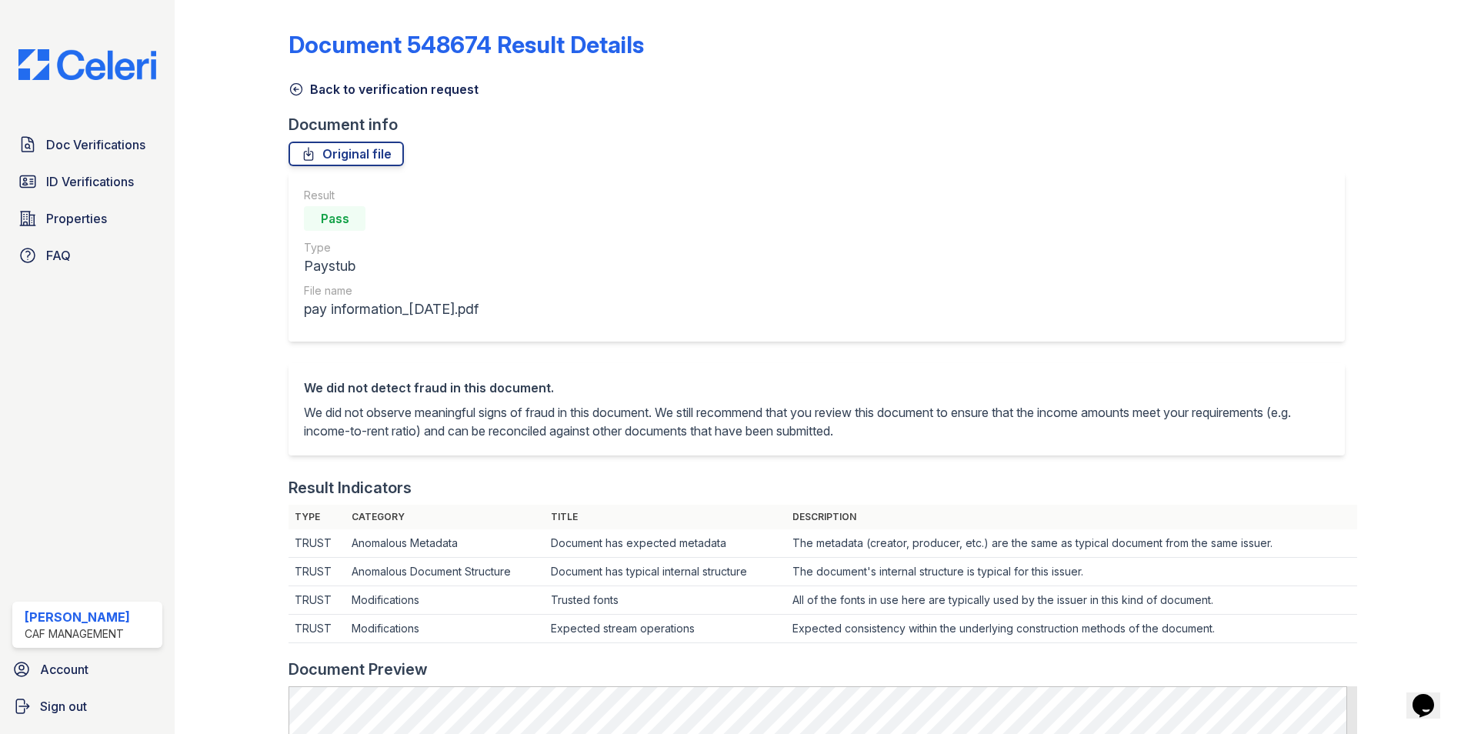
click at [300, 88] on icon at bounding box center [296, 89] width 15 height 15
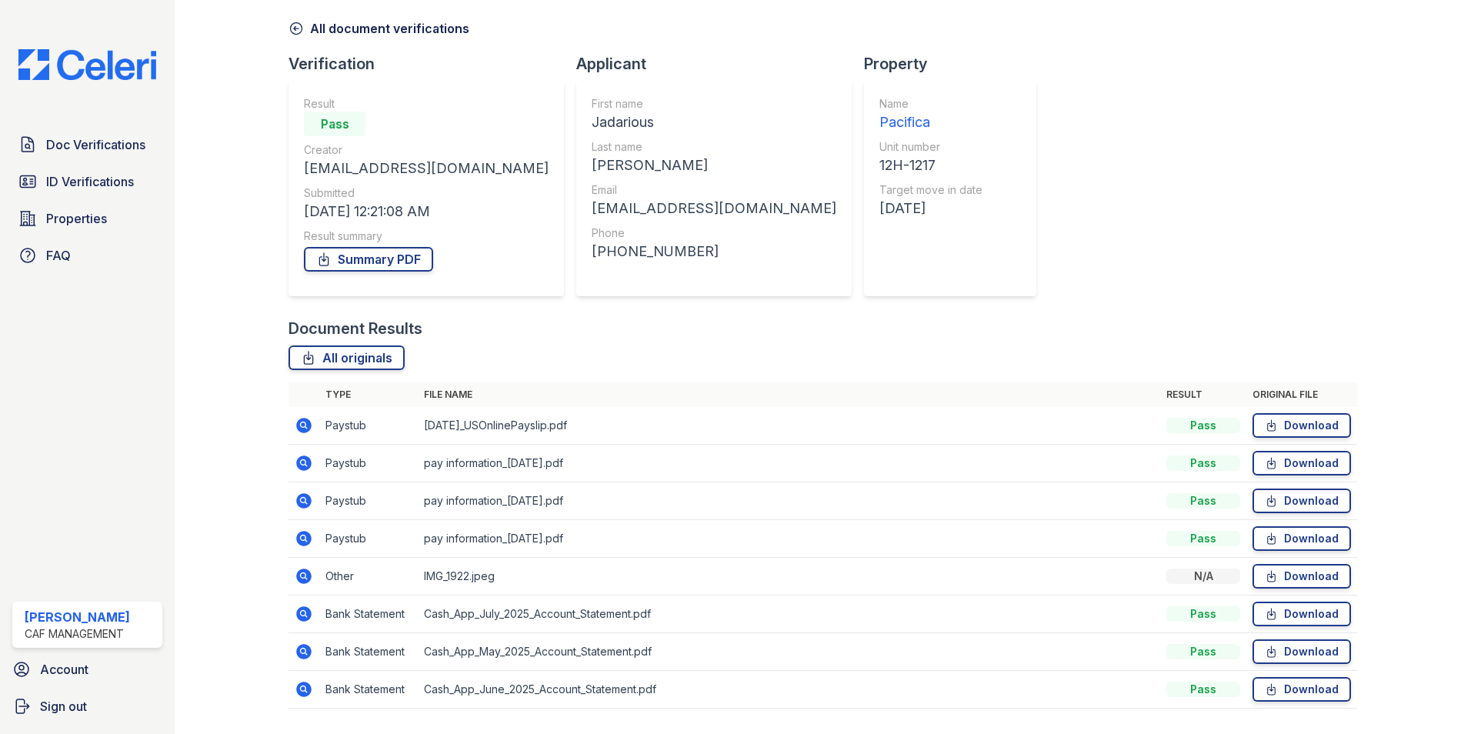
scroll to position [103, 0]
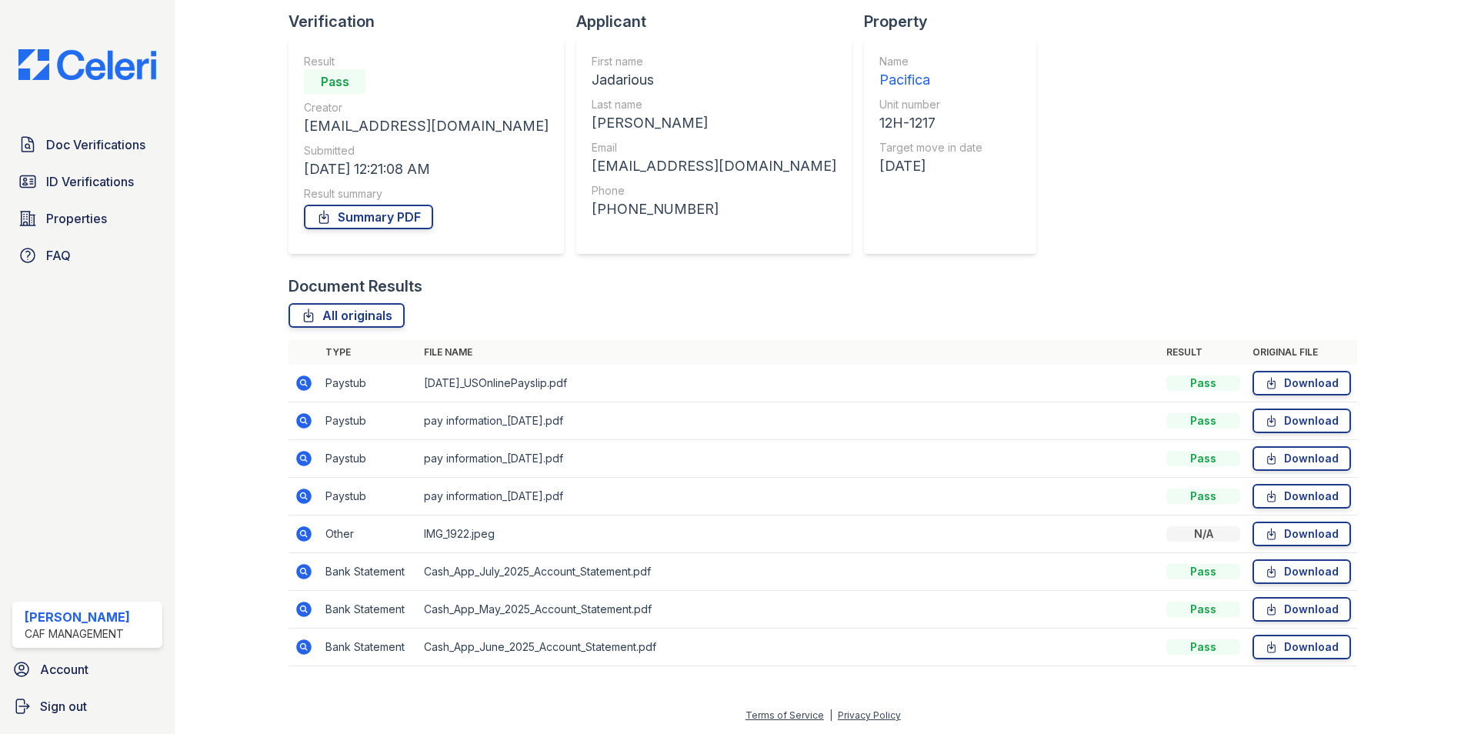
click at [303, 460] on icon at bounding box center [304, 458] width 18 height 18
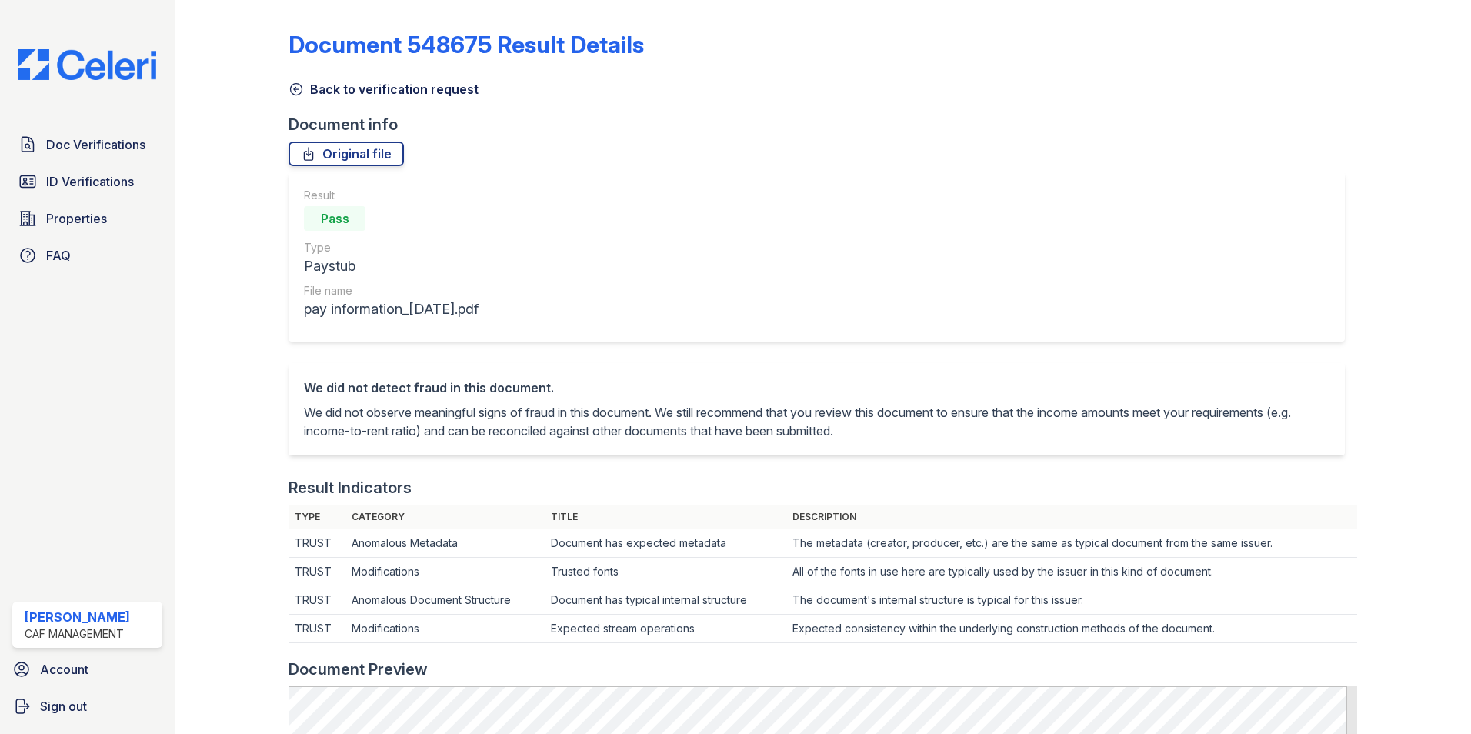
click at [296, 92] on icon at bounding box center [296, 89] width 15 height 15
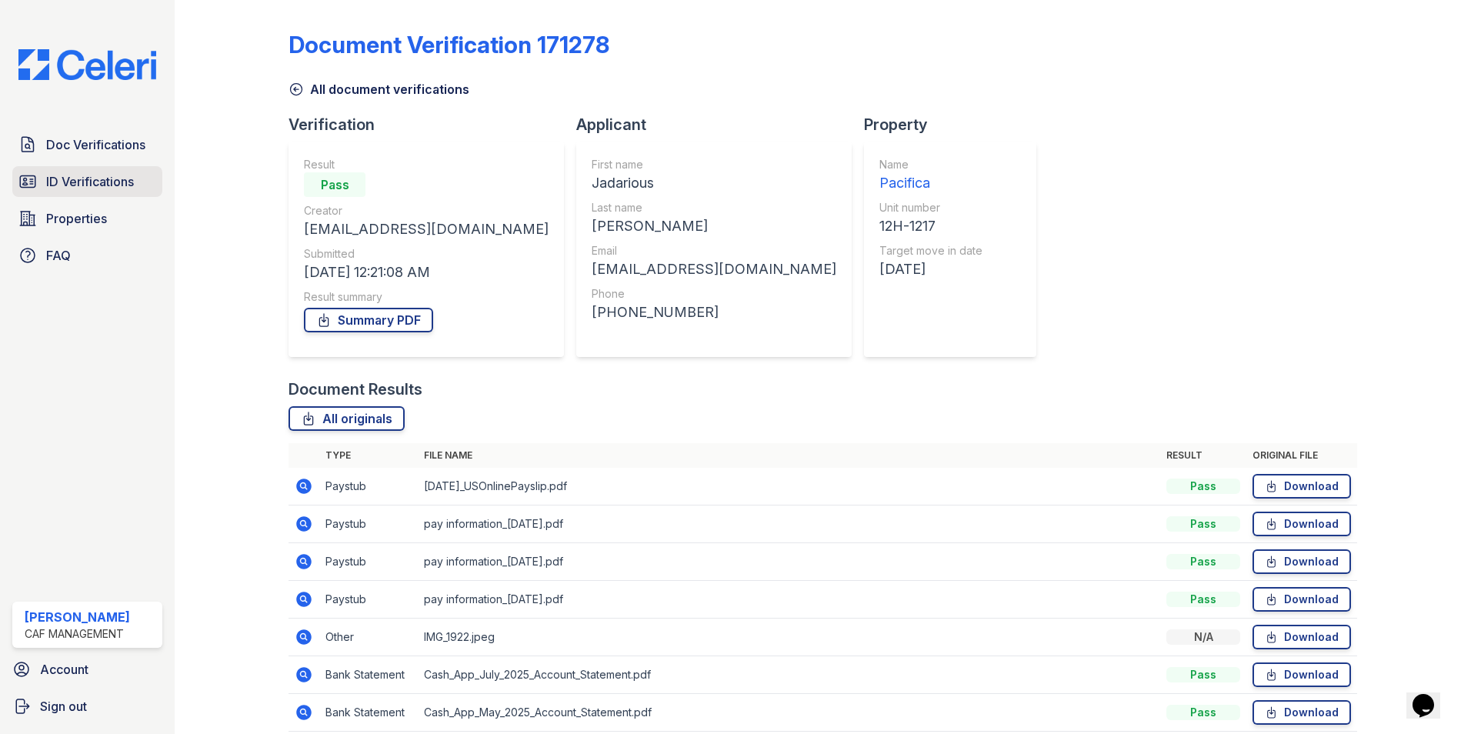
click at [103, 186] on span "ID Verifications" at bounding box center [90, 181] width 88 height 18
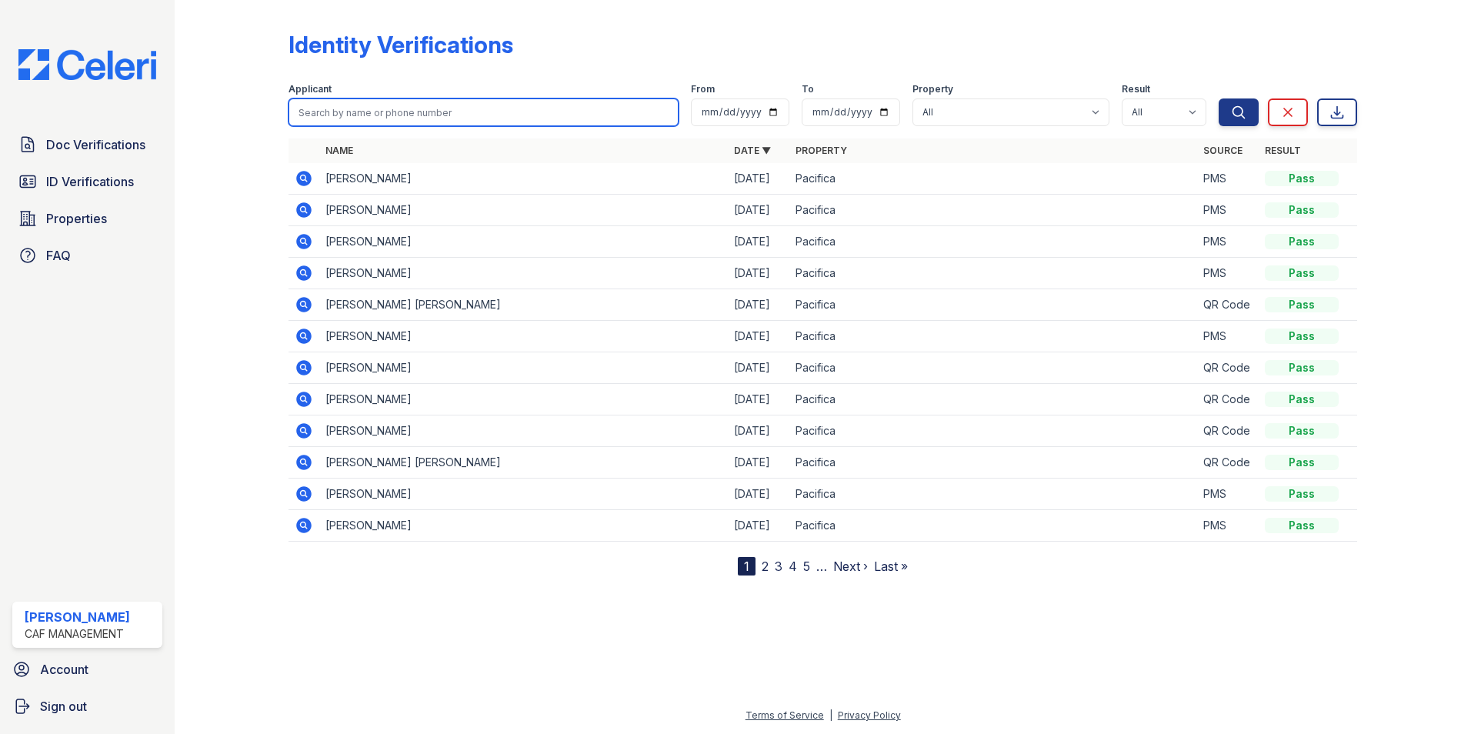
click at [359, 112] on input "search" at bounding box center [484, 112] width 390 height 28
type input "[PERSON_NAME]"
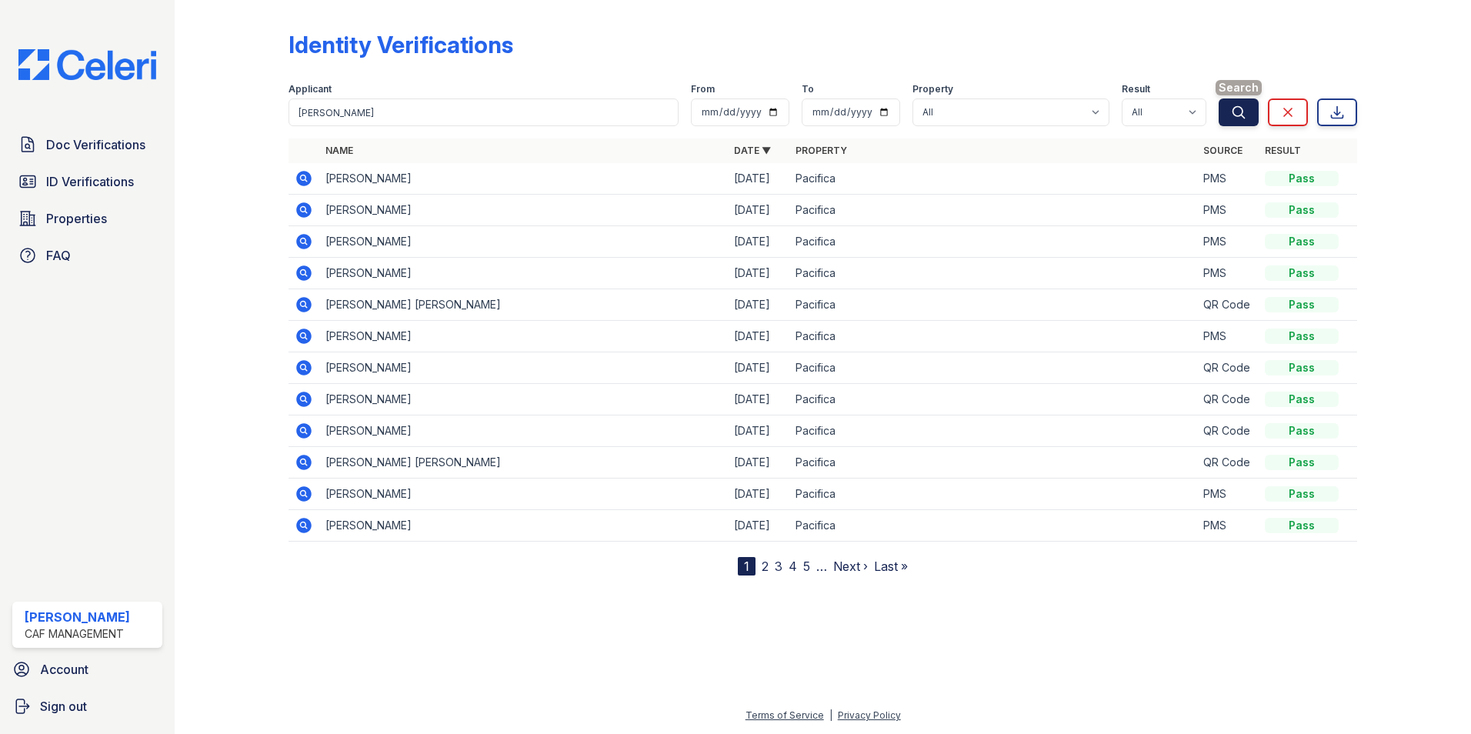
click at [1231, 115] on icon "submit" at bounding box center [1238, 112] width 15 height 15
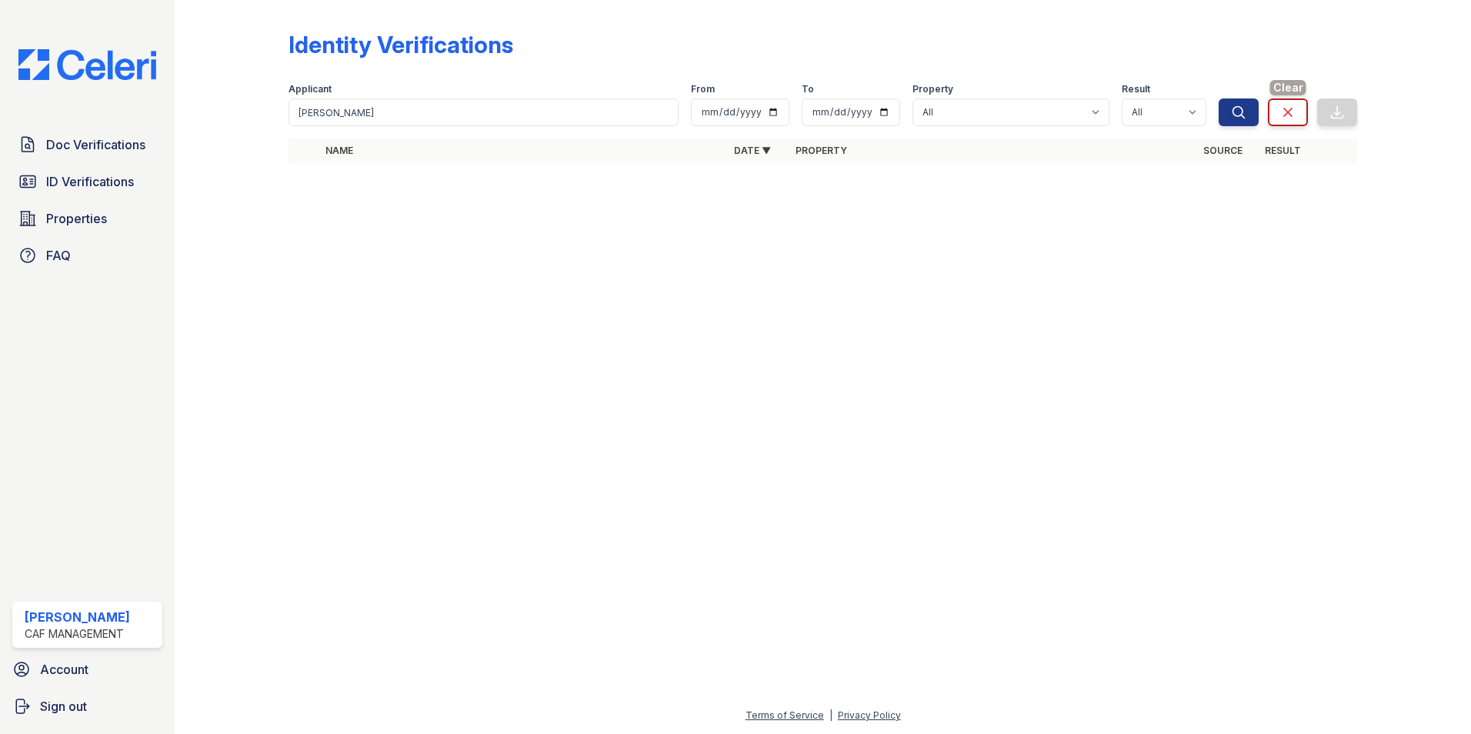
click at [1274, 119] on link "Clear" at bounding box center [1288, 112] width 40 height 28
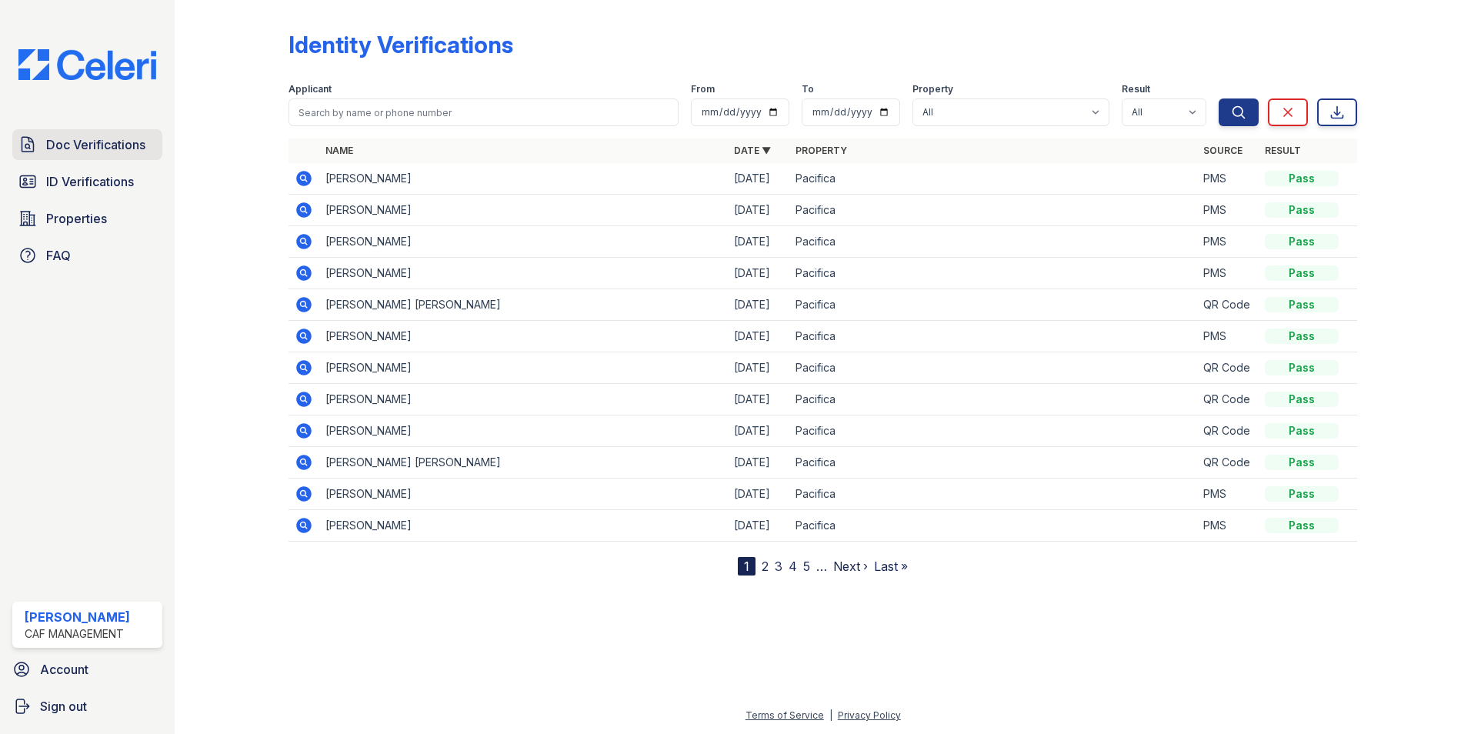
click at [93, 144] on span "Doc Verifications" at bounding box center [95, 144] width 99 height 18
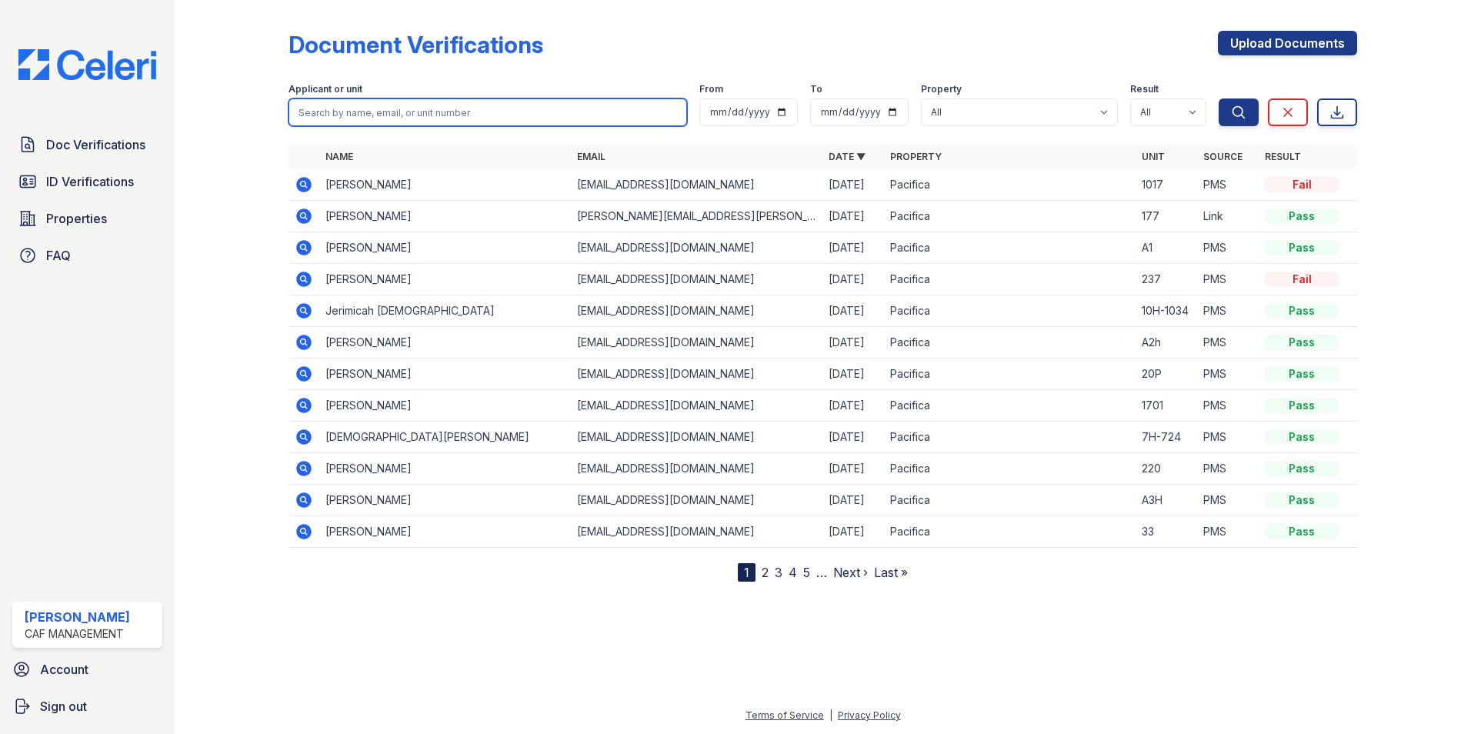
click at [418, 113] on input "search" at bounding box center [488, 112] width 399 height 28
type input "alex"
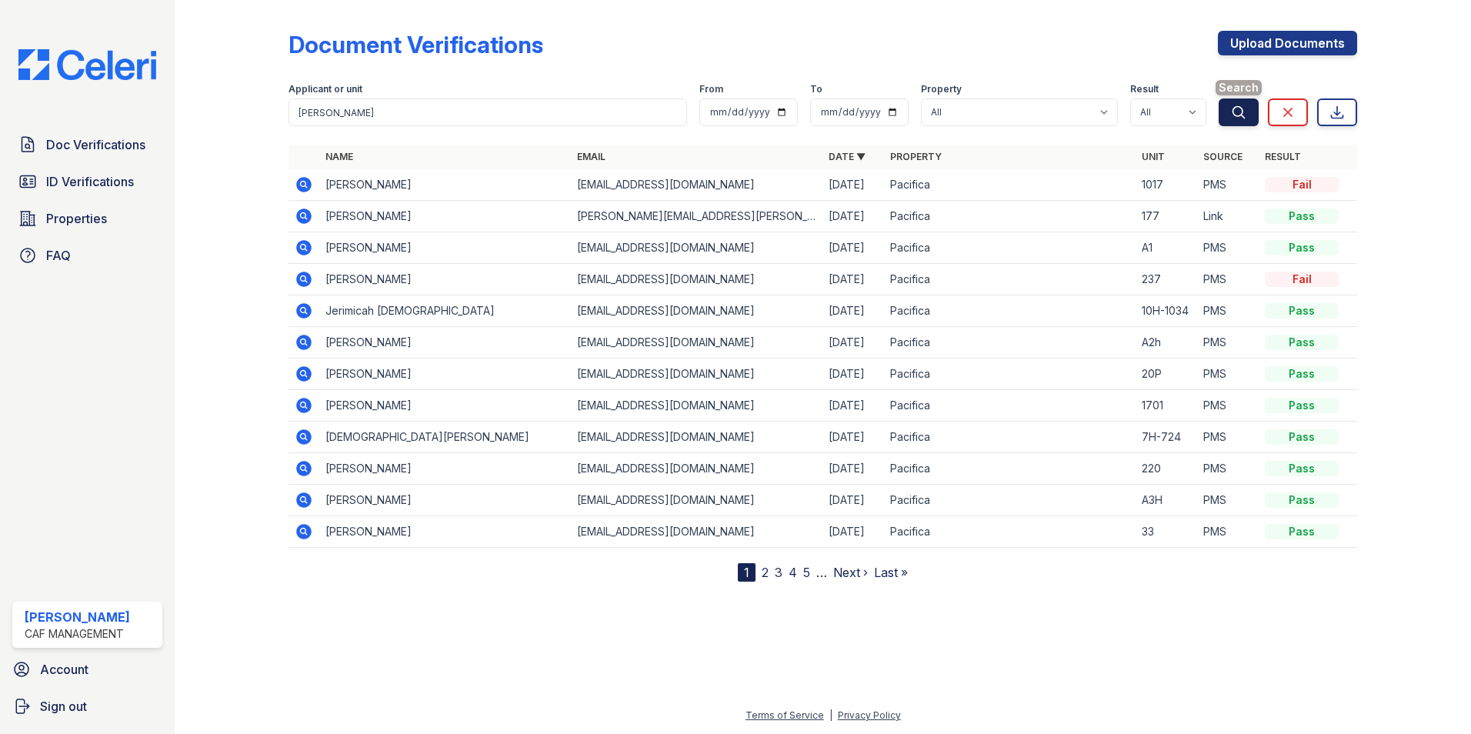
click at [1244, 107] on icon "submit" at bounding box center [1238, 112] width 15 height 15
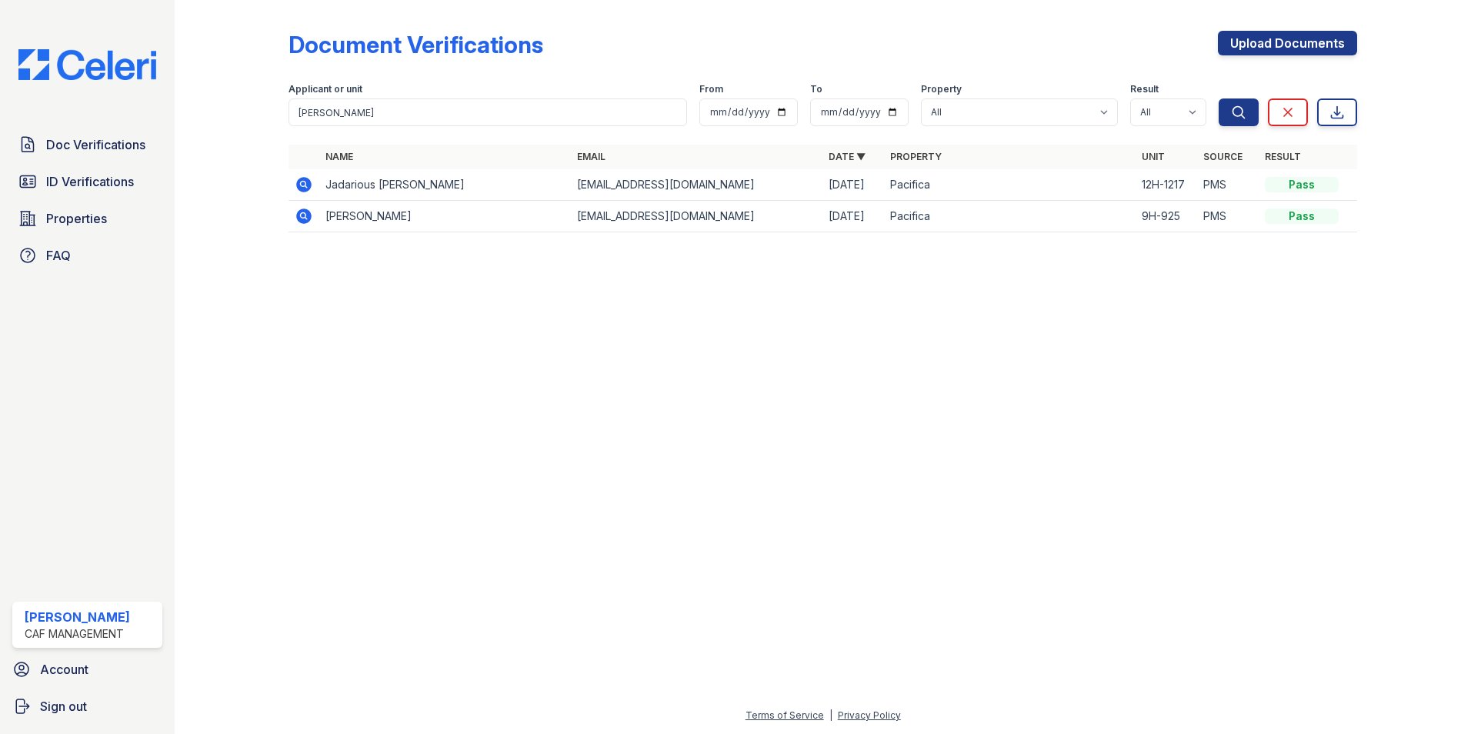
click at [304, 181] on icon at bounding box center [304, 184] width 18 height 18
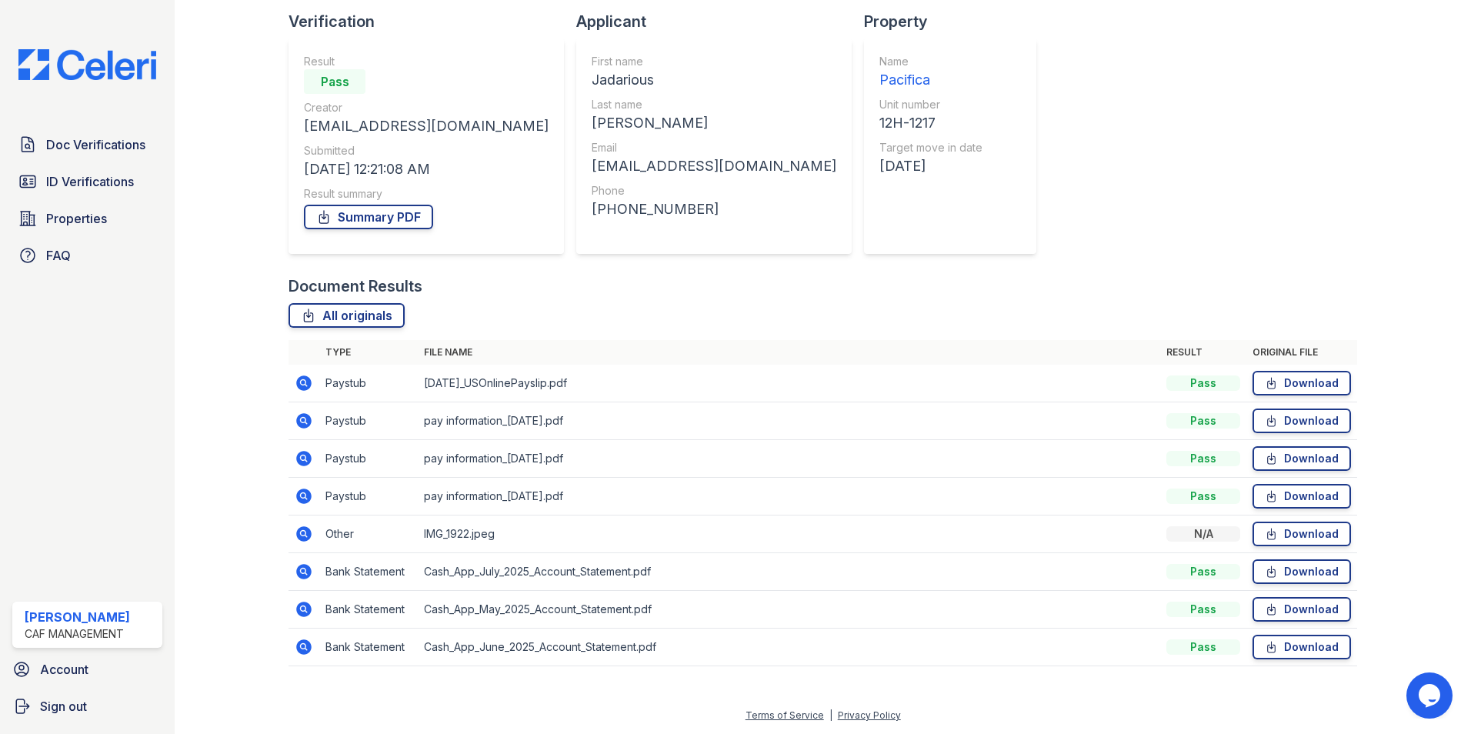
click at [302, 575] on icon at bounding box center [303, 571] width 15 height 15
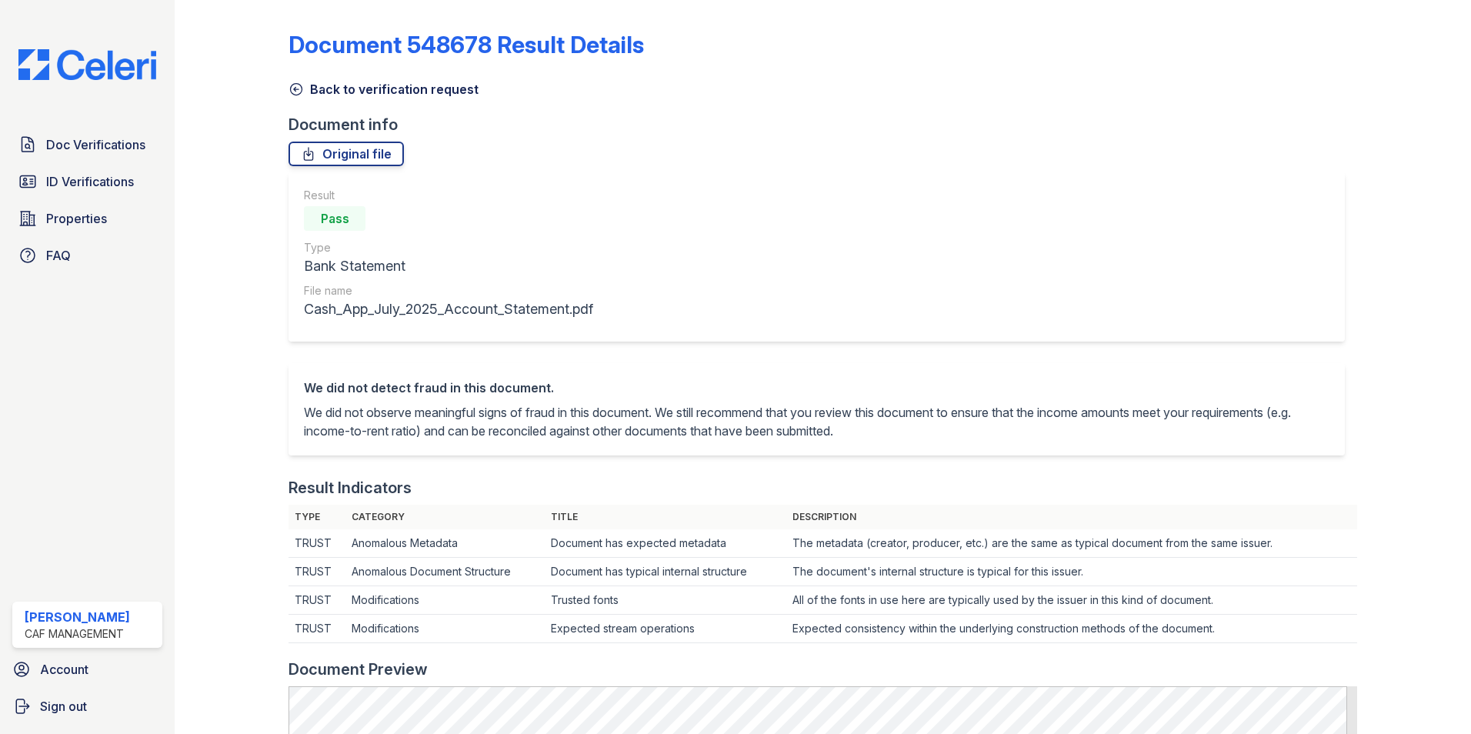
click at [299, 94] on icon at bounding box center [297, 90] width 12 height 12
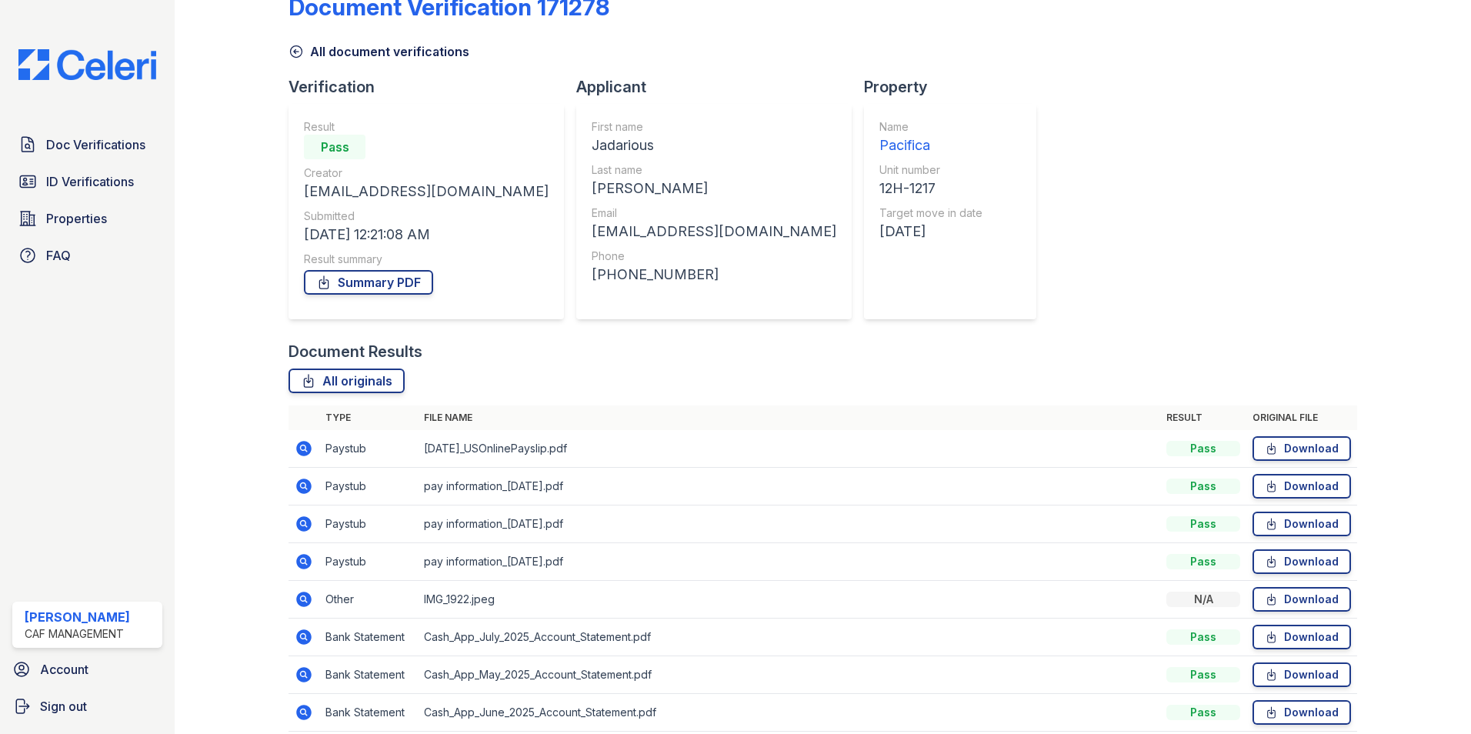
scroll to position [103, 0]
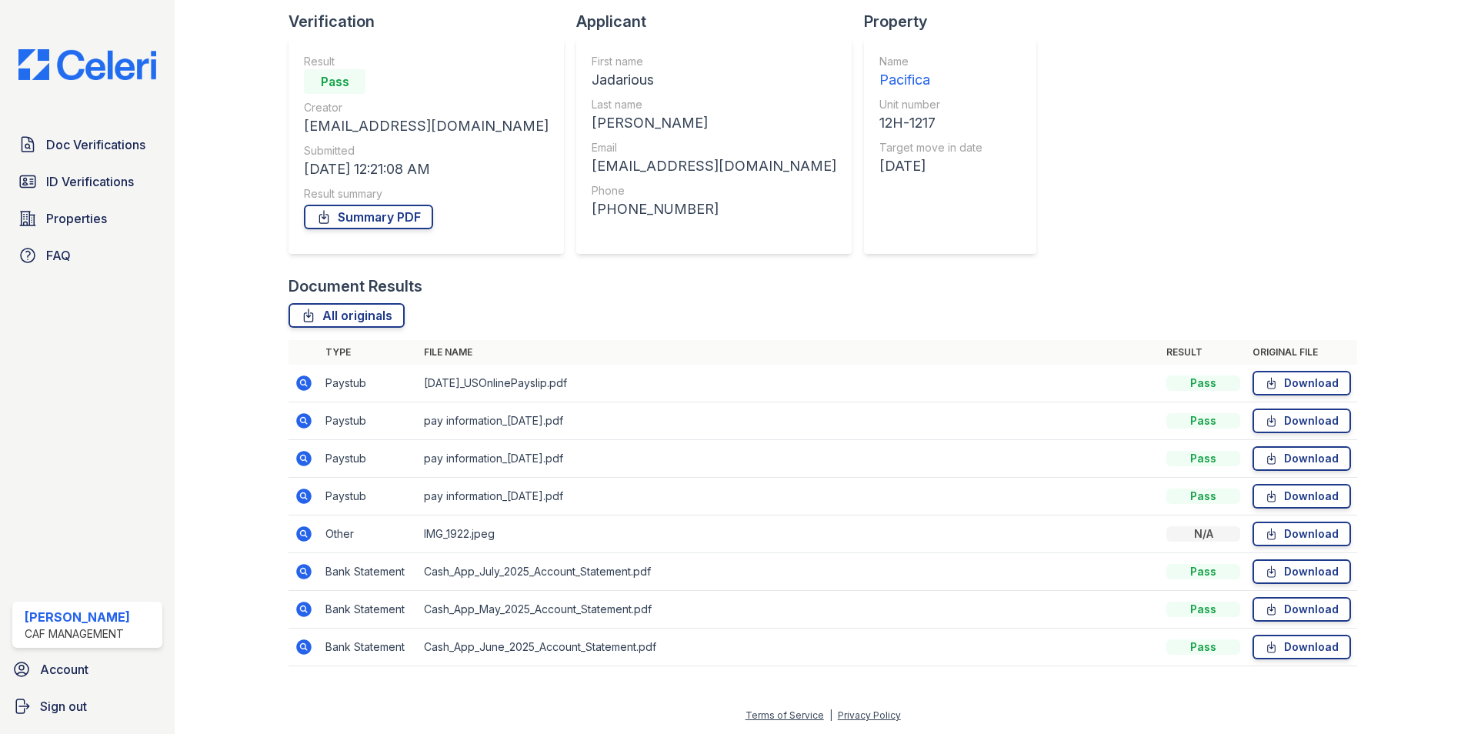
click at [297, 609] on icon at bounding box center [303, 609] width 15 height 15
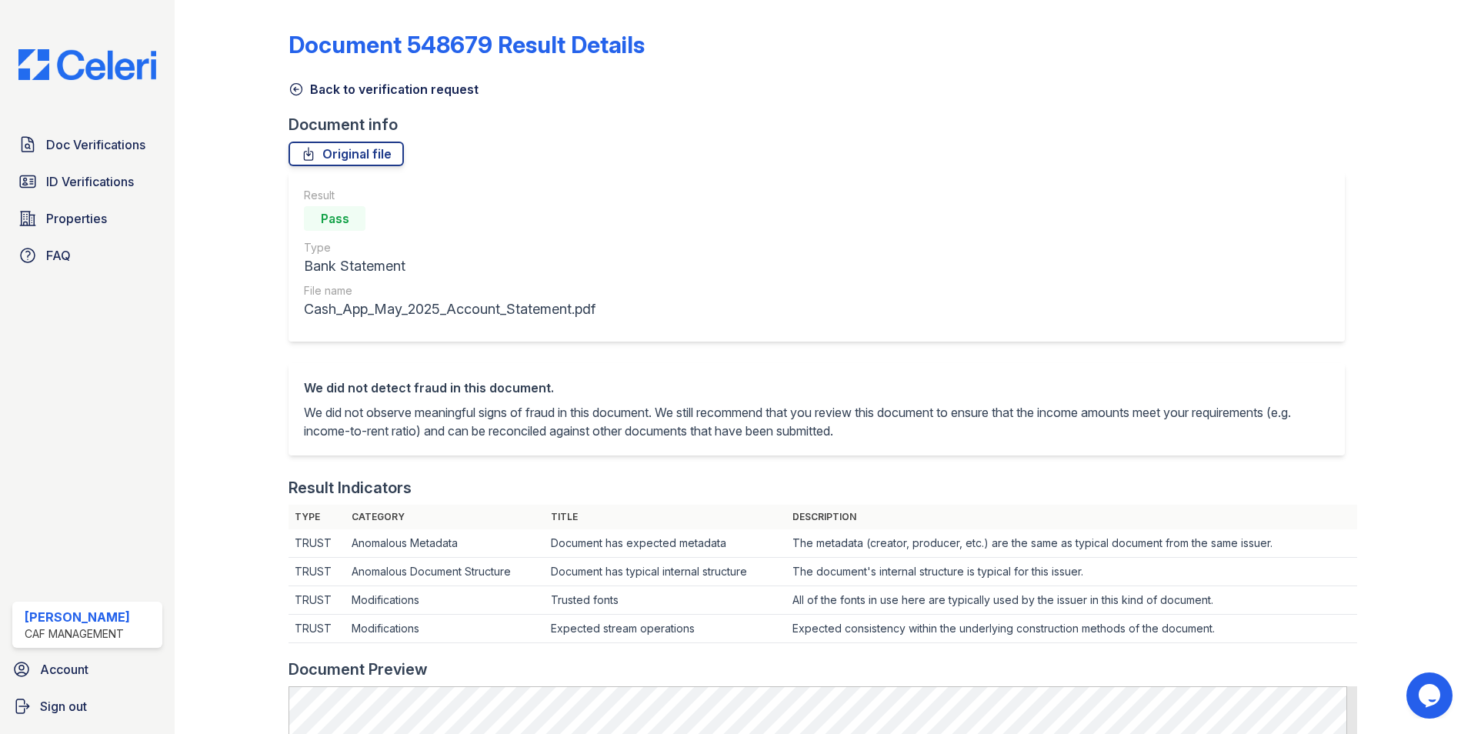
click at [294, 91] on icon at bounding box center [296, 89] width 15 height 15
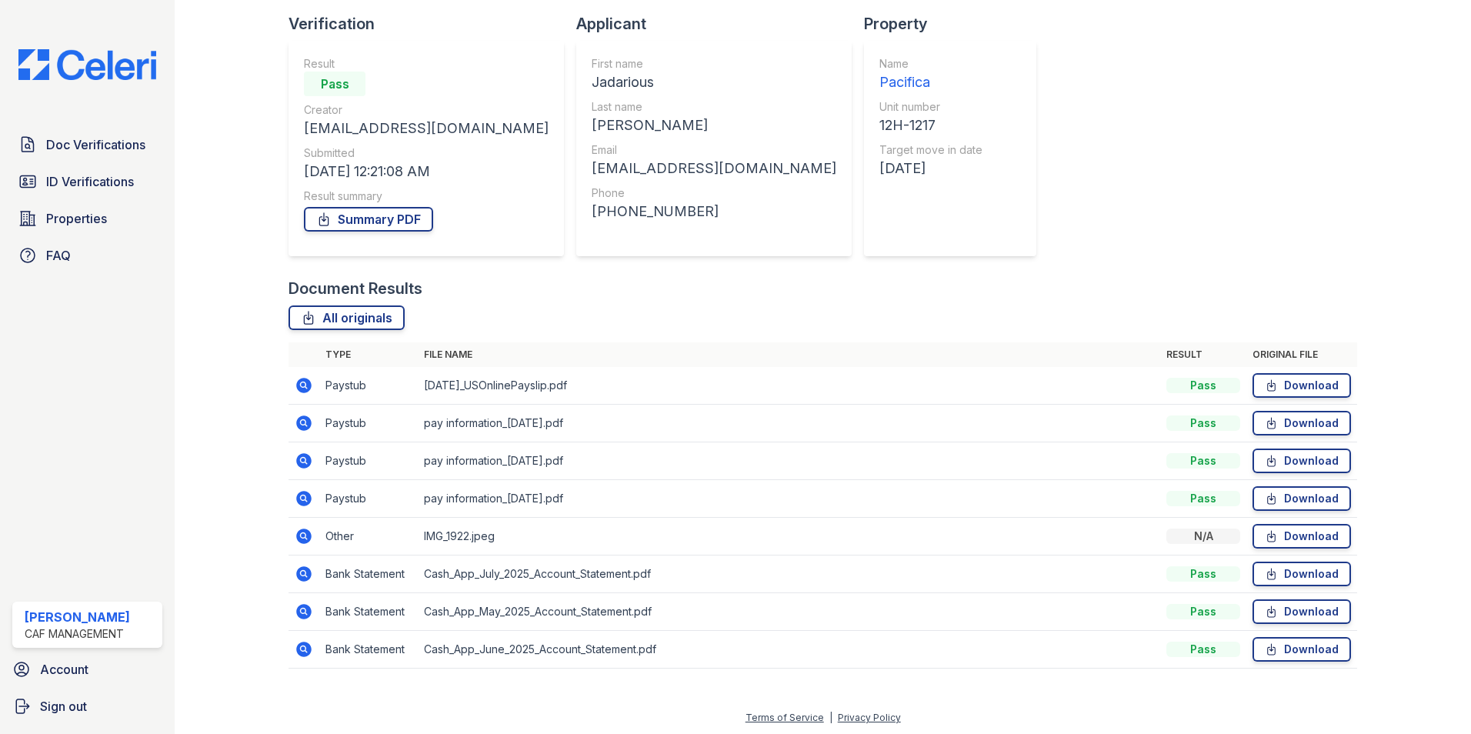
scroll to position [103, 0]
click at [302, 644] on icon at bounding box center [304, 647] width 18 height 18
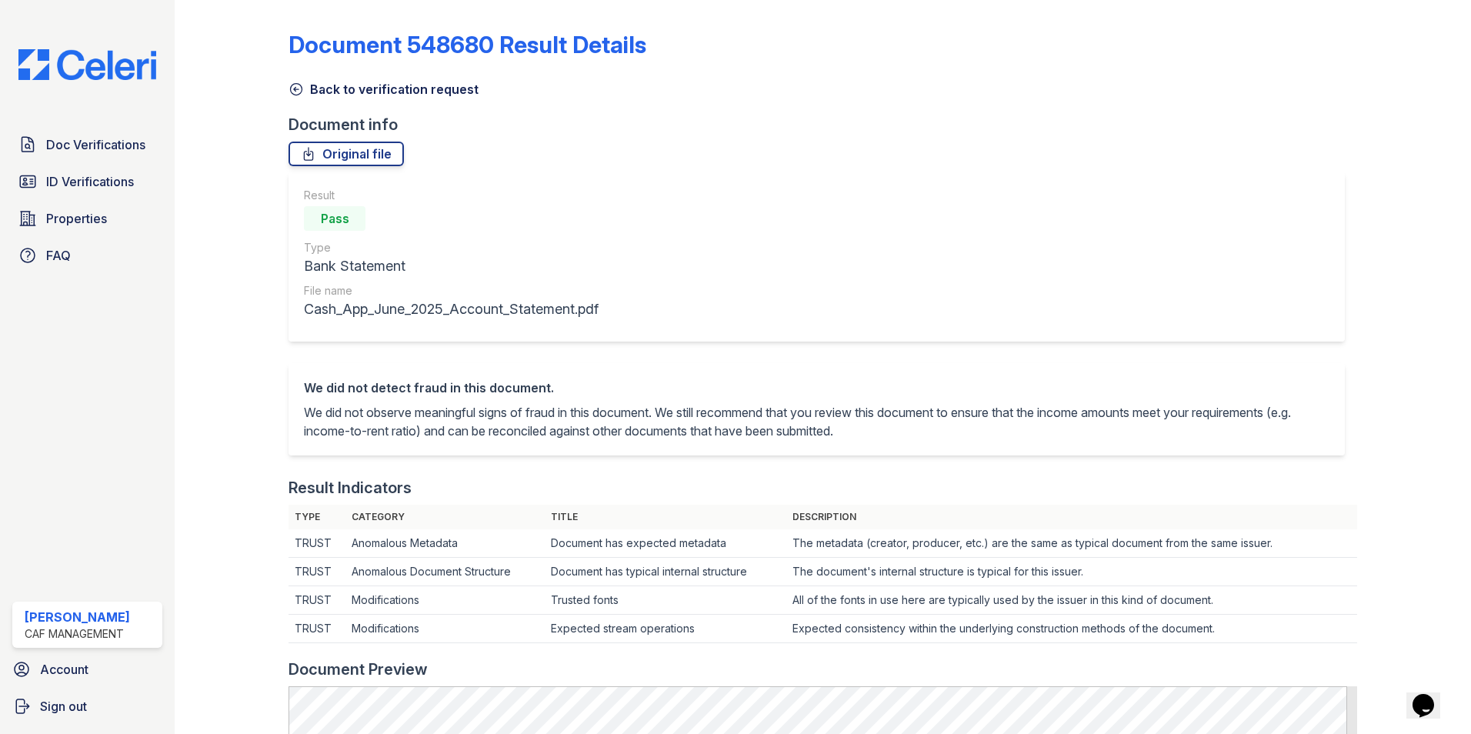
click at [289, 90] on icon at bounding box center [296, 89] width 15 height 15
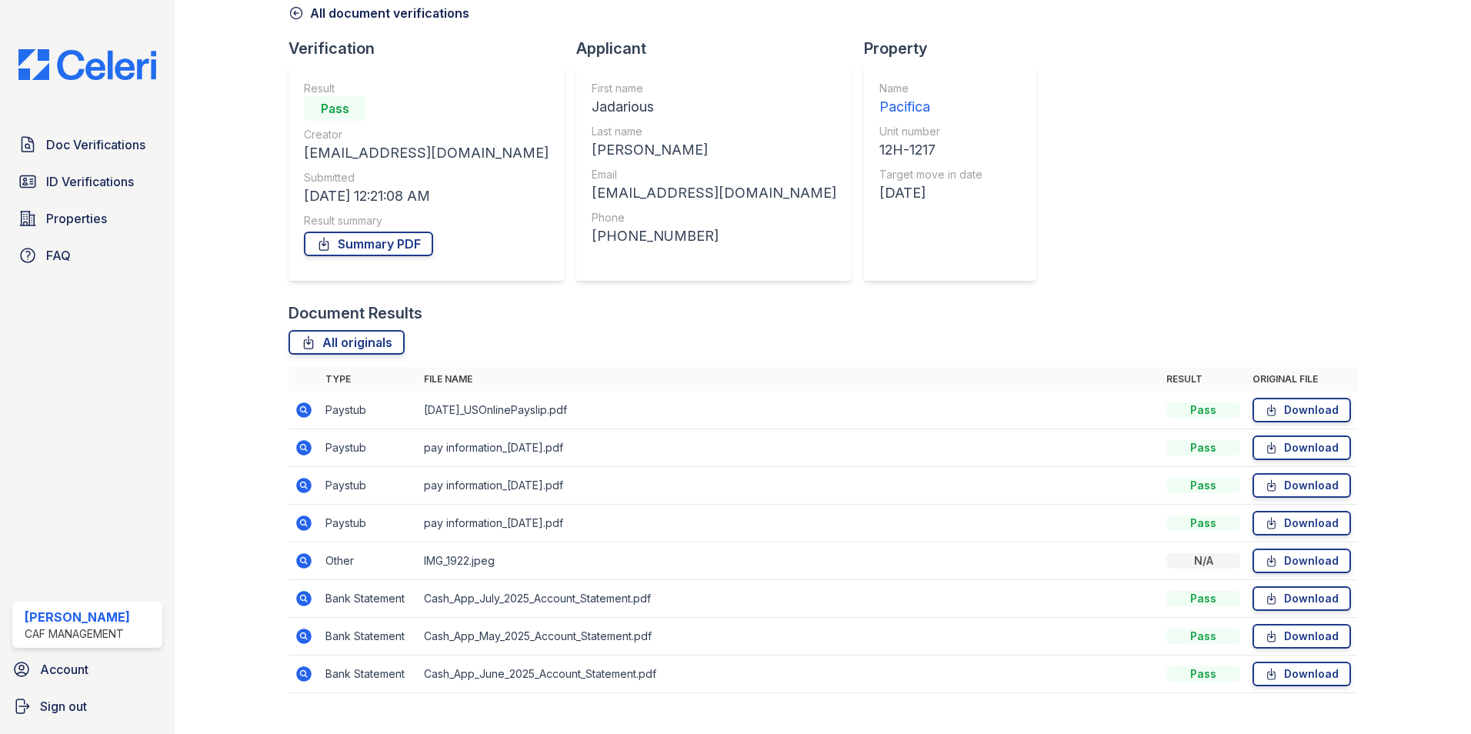
scroll to position [103, 0]
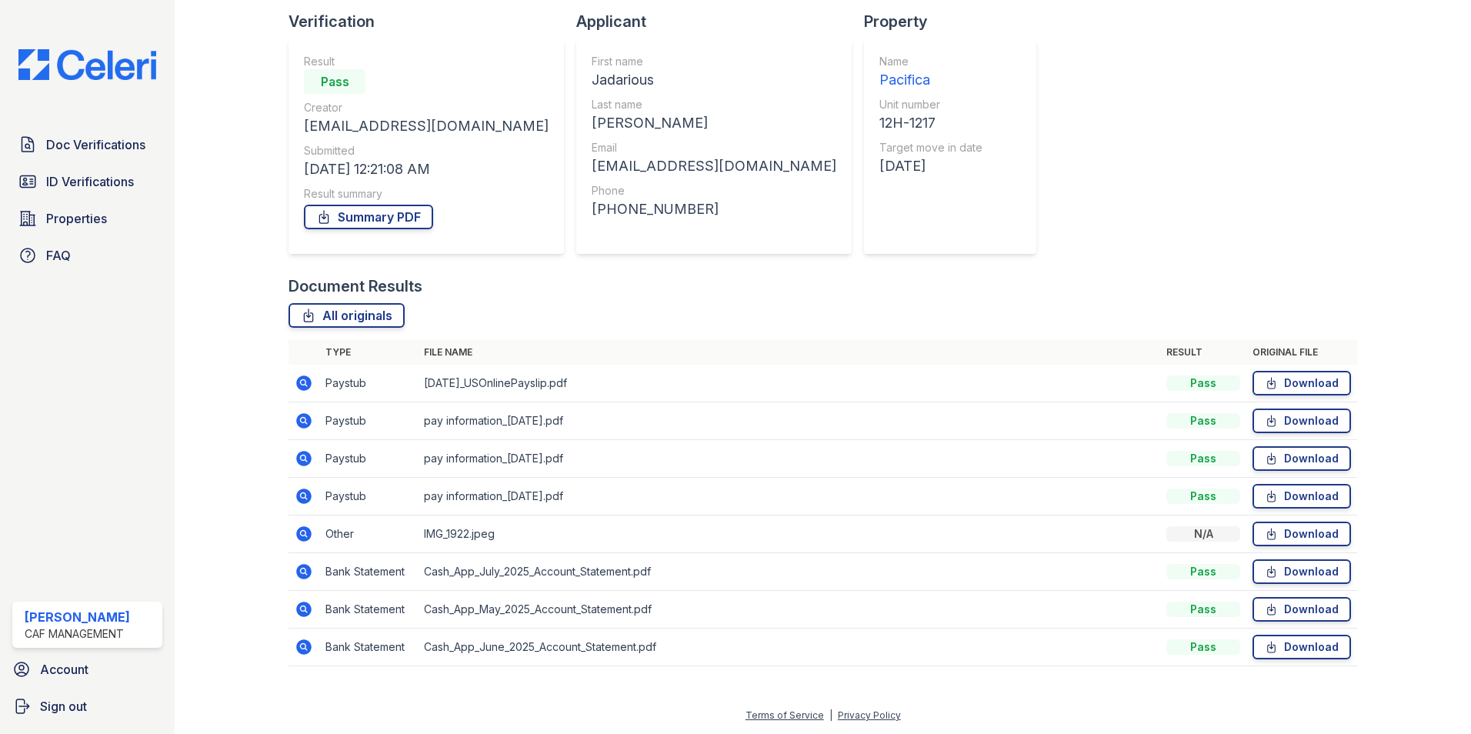
click at [303, 573] on icon at bounding box center [303, 571] width 4 height 4
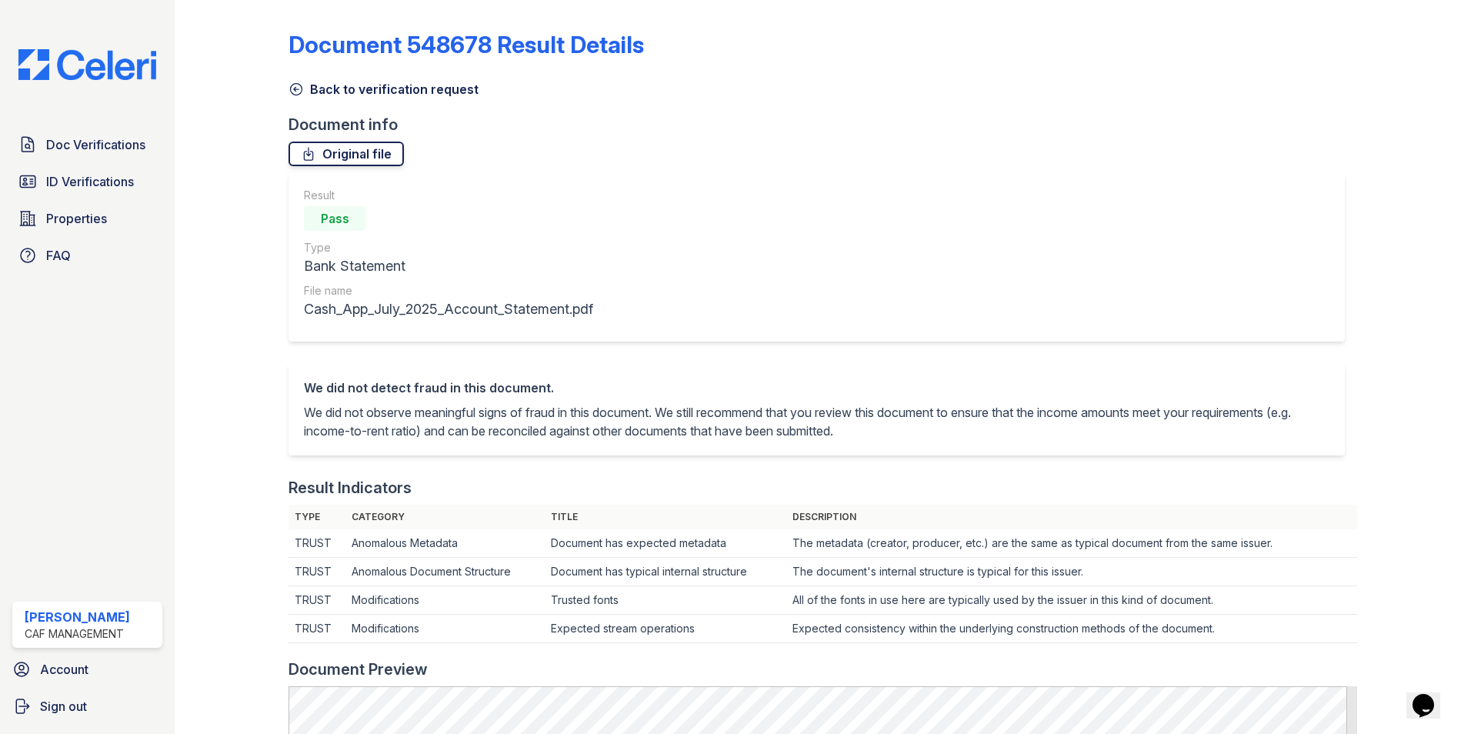
click at [342, 145] on link "Original file" at bounding box center [346, 154] width 115 height 25
